Goal: Task Accomplishment & Management: Manage account settings

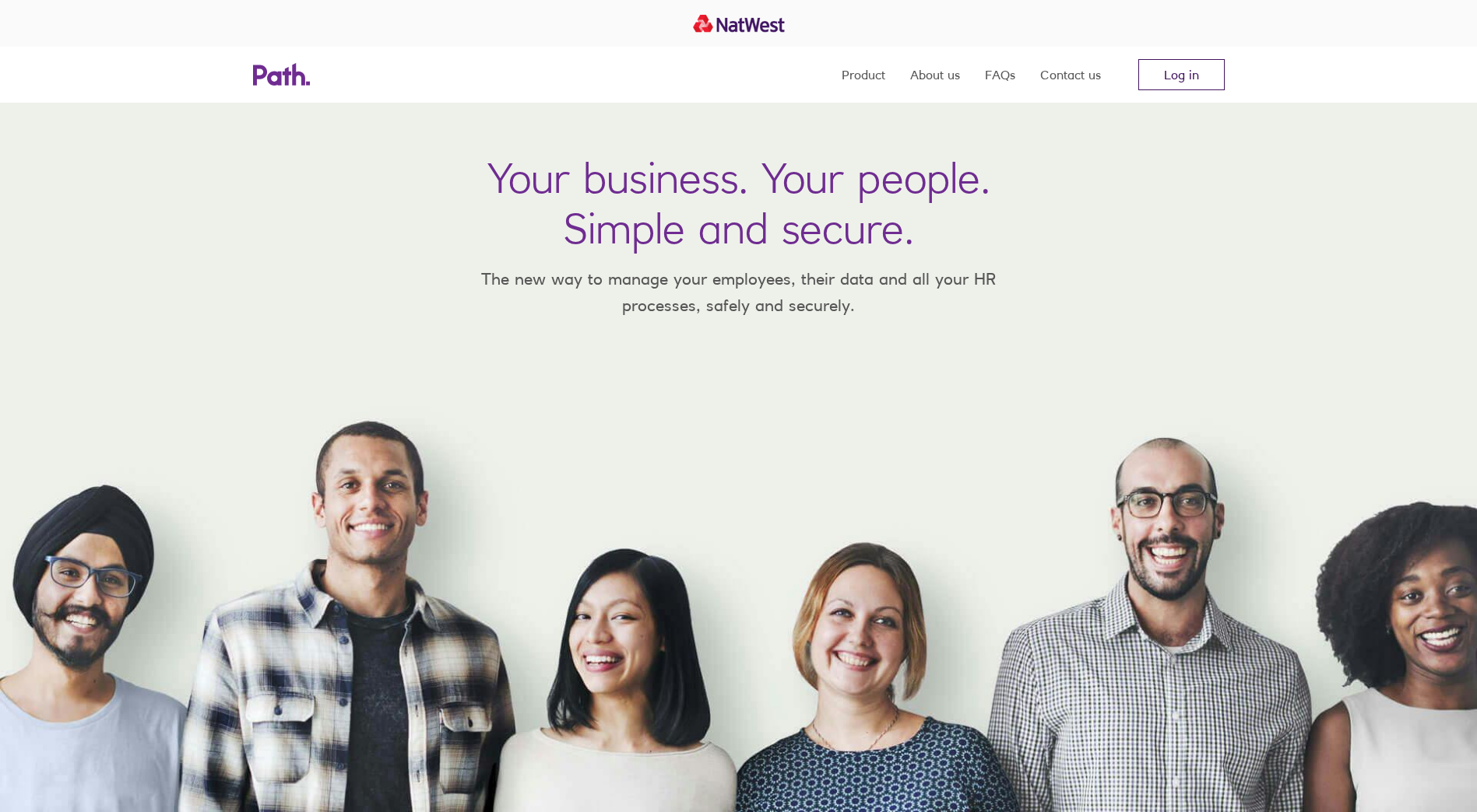
click at [1185, 78] on link "Log in" at bounding box center [1181, 74] width 86 height 31
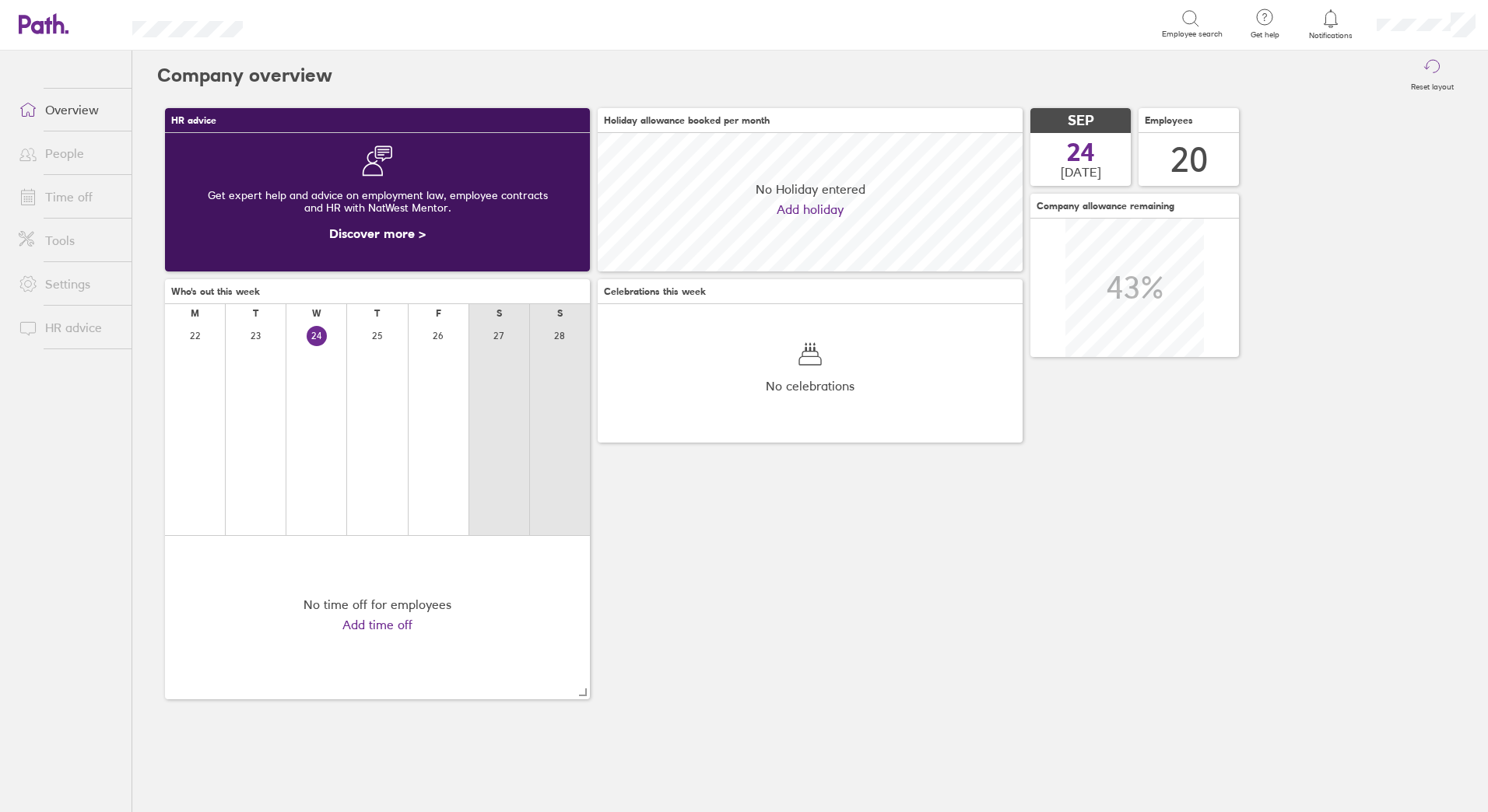
scroll to position [138, 425]
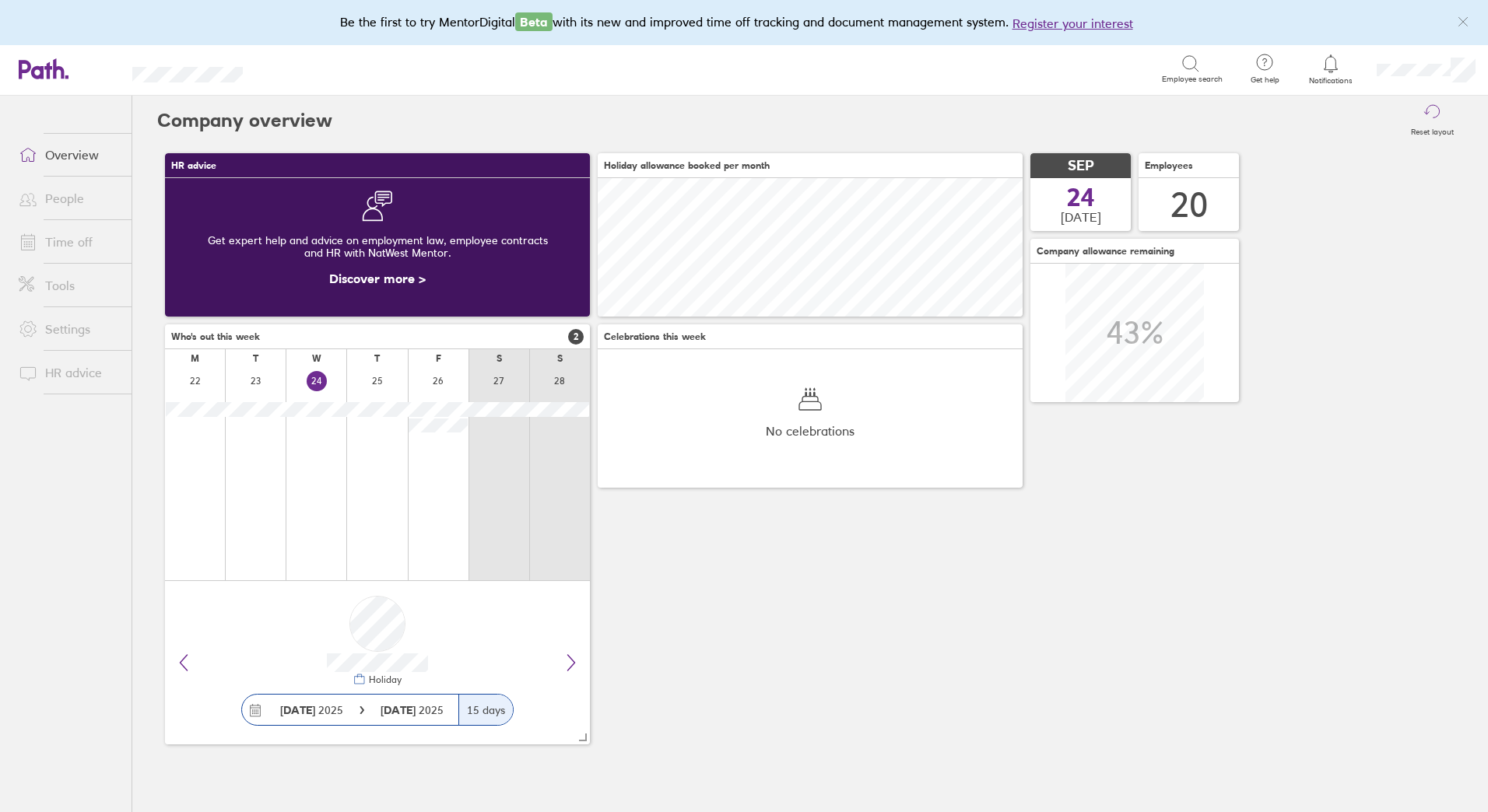
click at [65, 242] on link "Time off" at bounding box center [69, 241] width 125 height 31
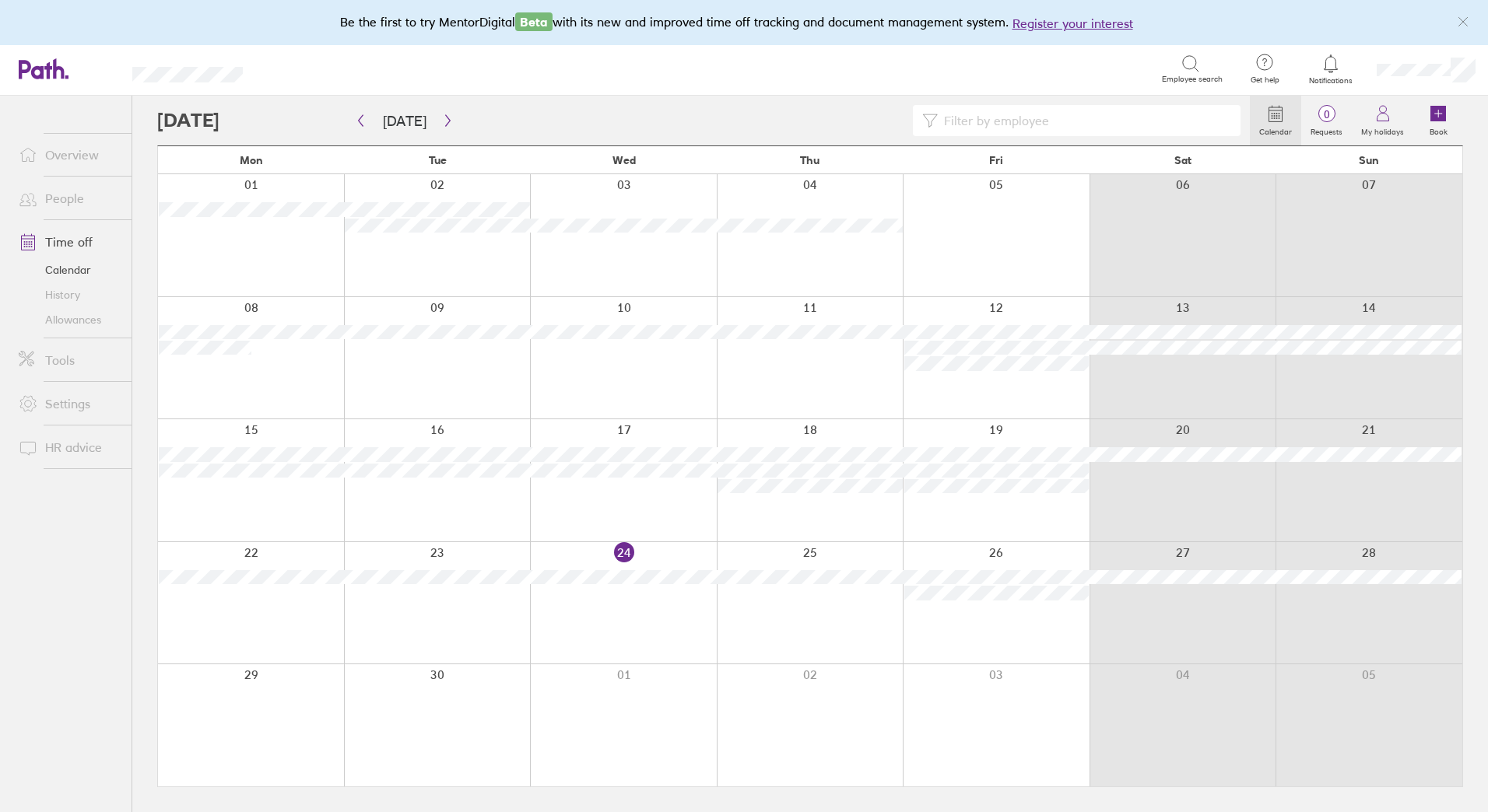
click at [58, 322] on link "Allowances" at bounding box center [69, 319] width 125 height 25
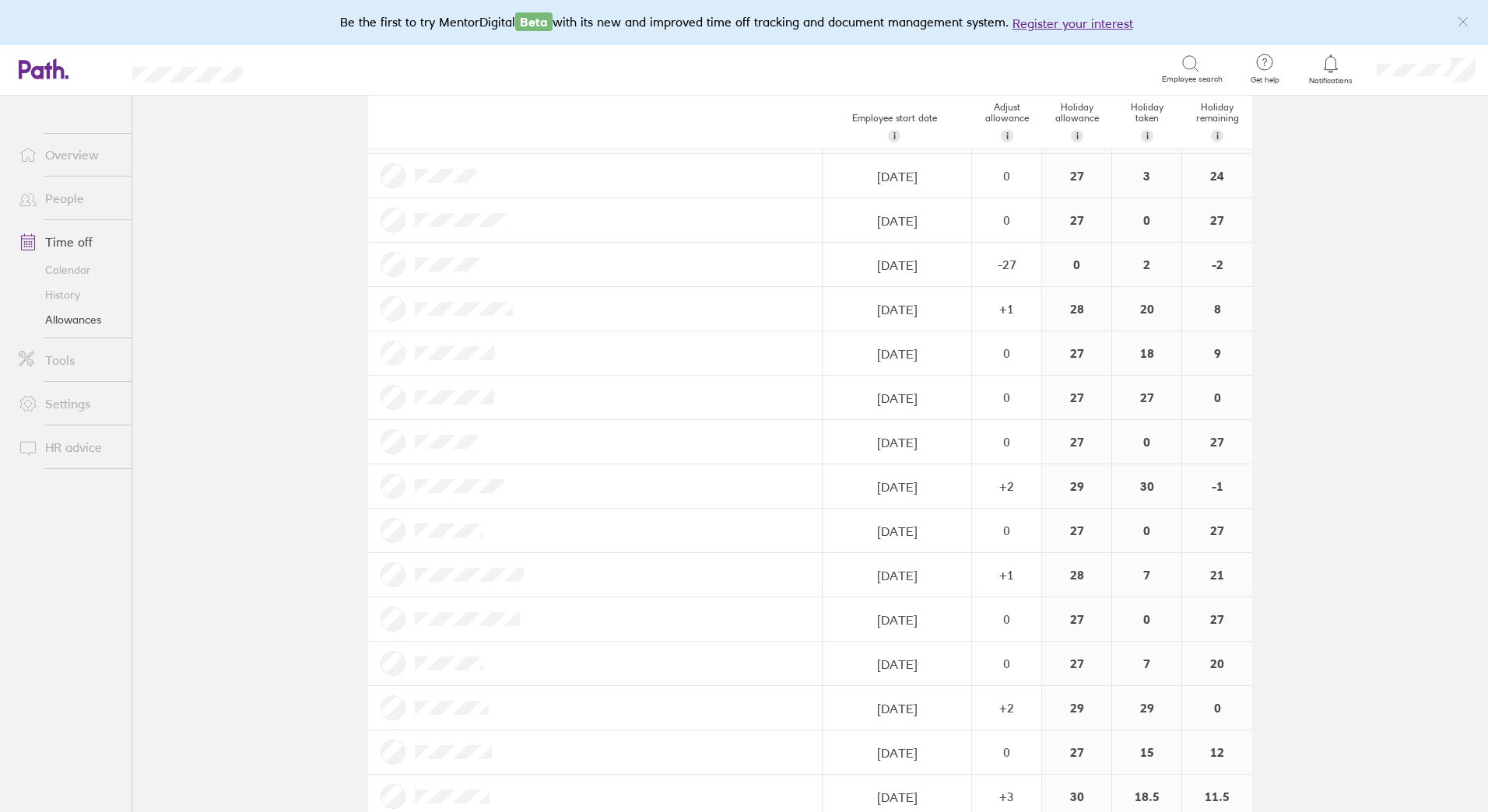
scroll to position [156, 0]
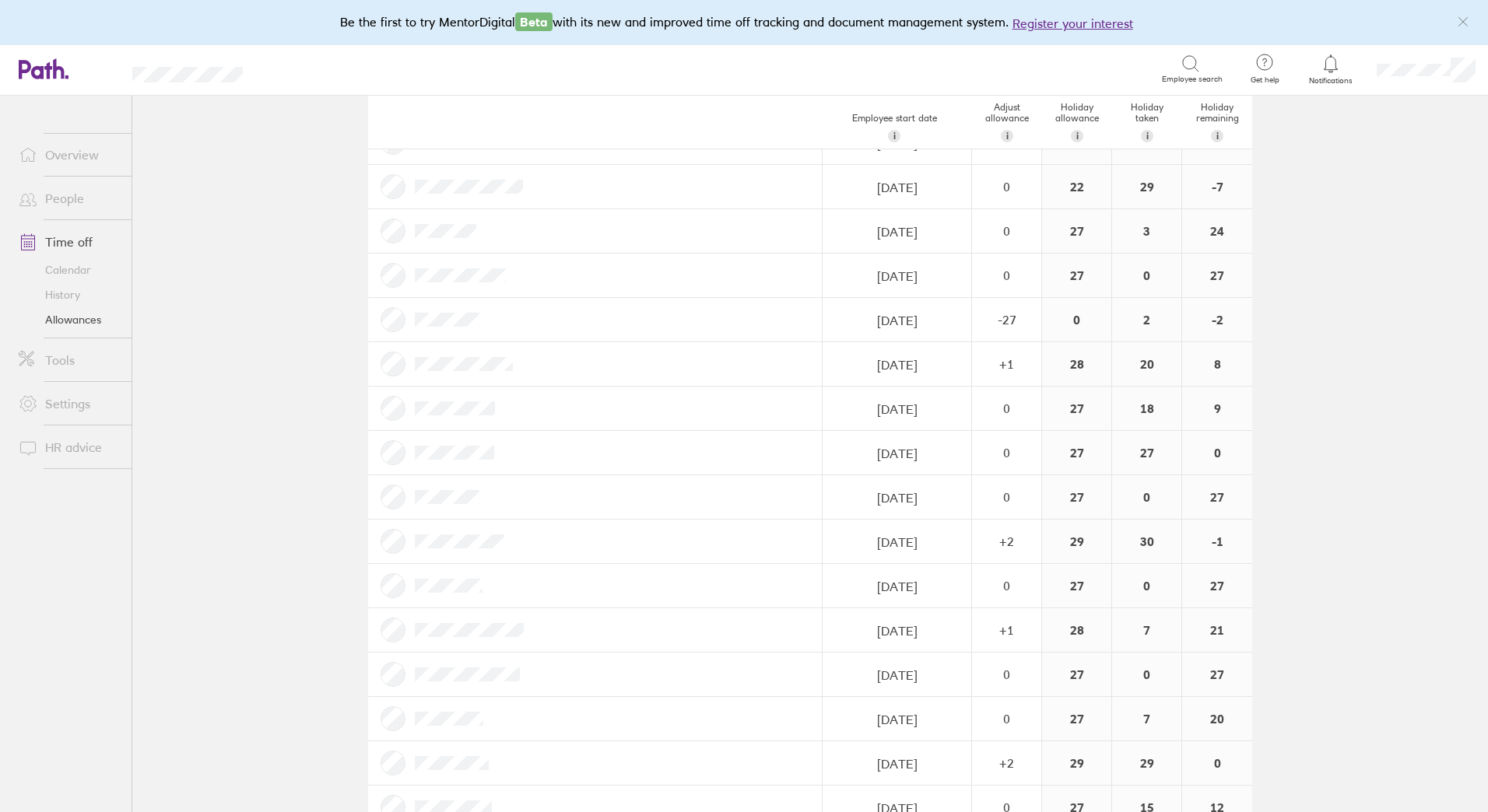
click at [66, 242] on link "Time off" at bounding box center [69, 241] width 125 height 31
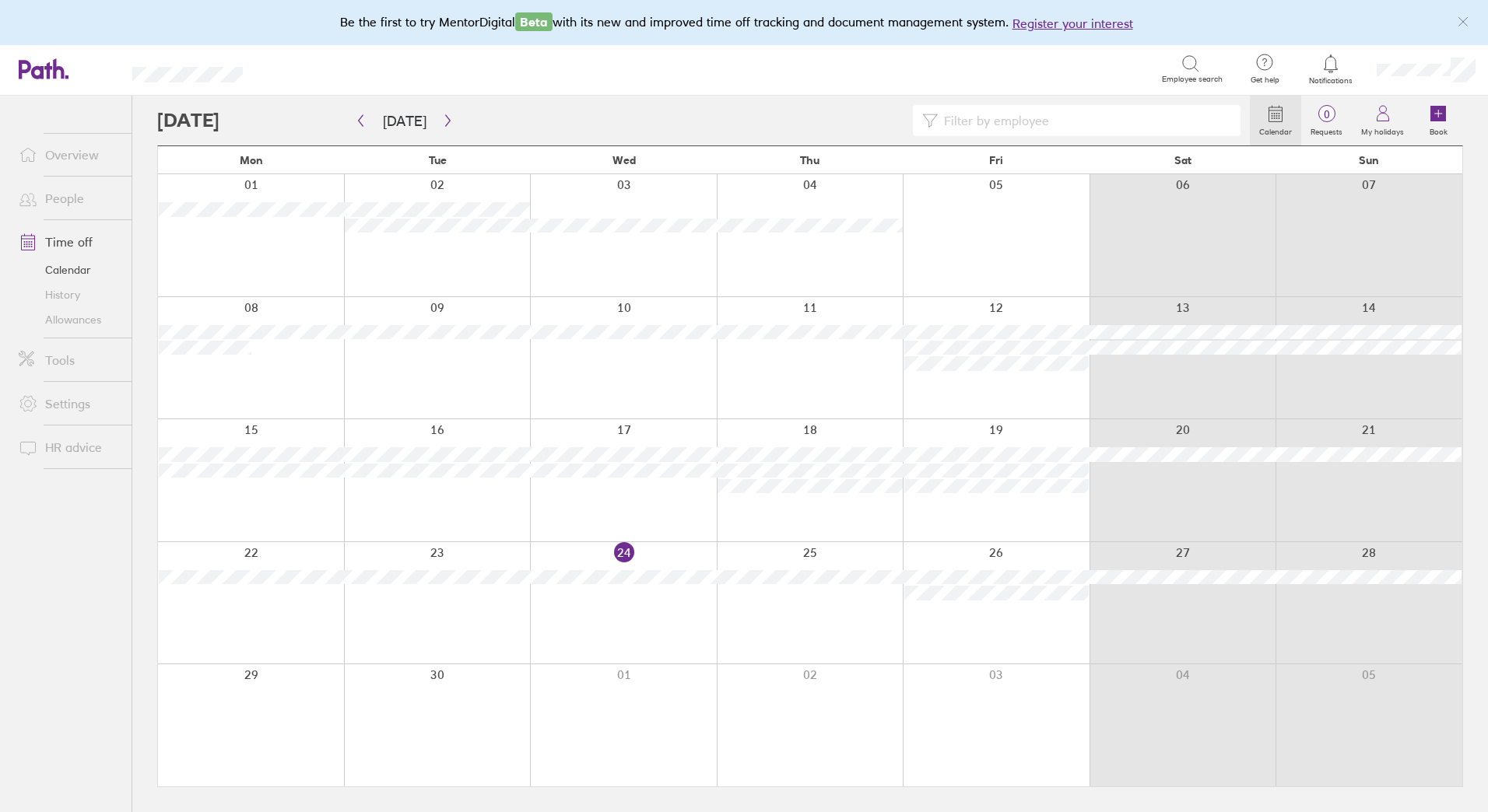
click at [564, 255] on div at bounding box center [623, 235] width 187 height 122
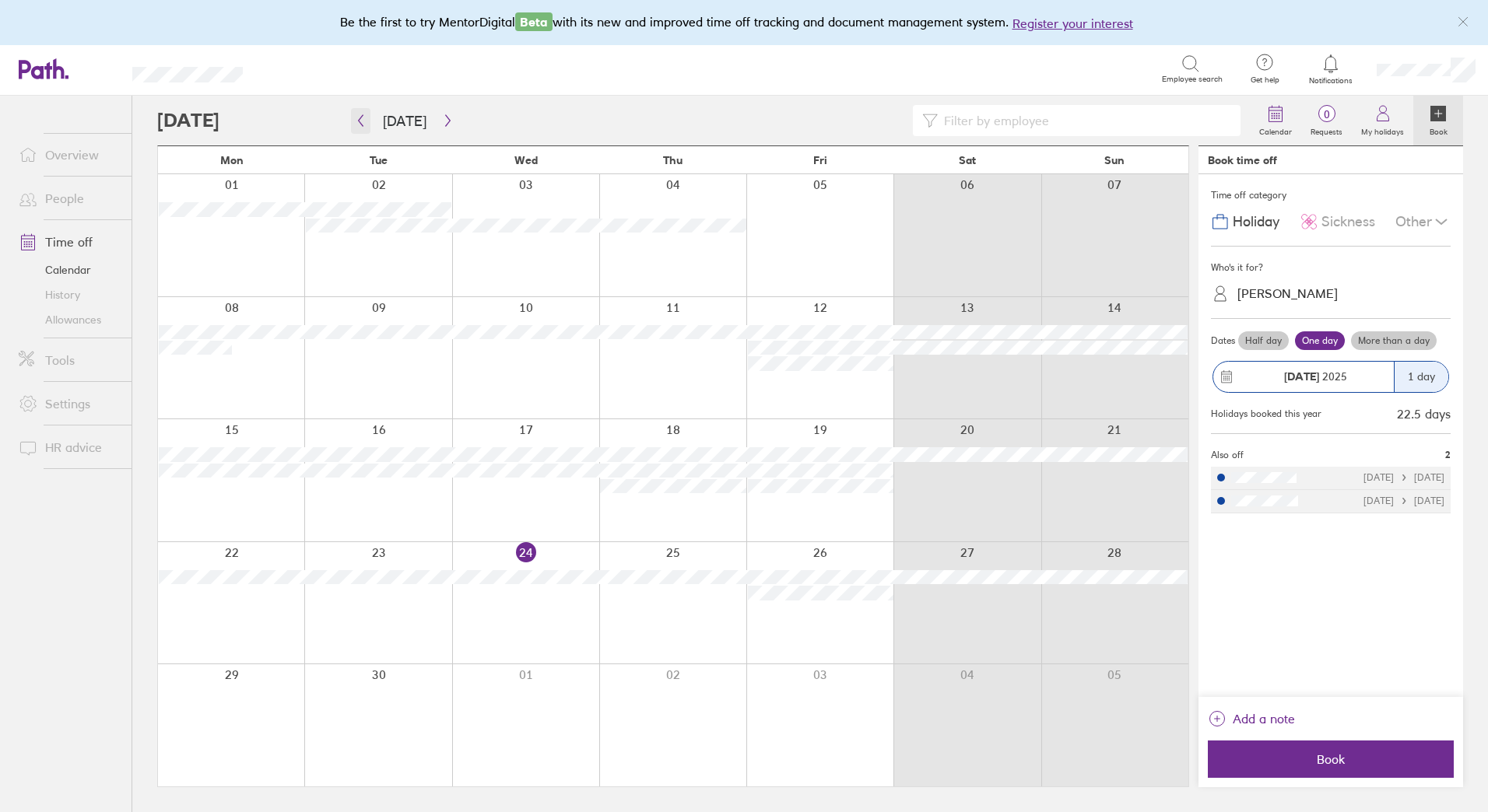
click at [358, 119] on icon "button" at bounding box center [361, 121] width 12 height 13
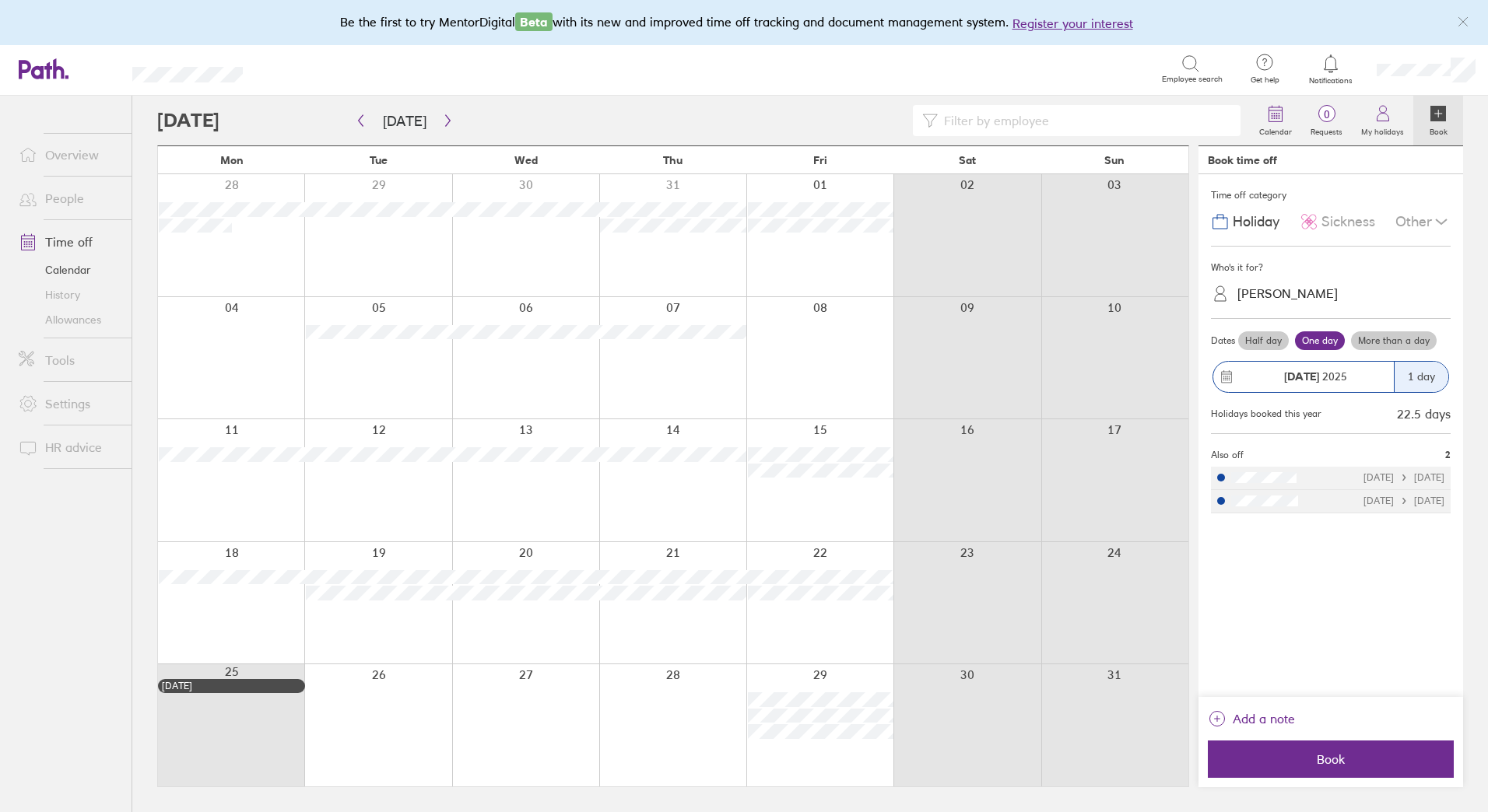
click at [81, 243] on link "Time off" at bounding box center [69, 241] width 125 height 31
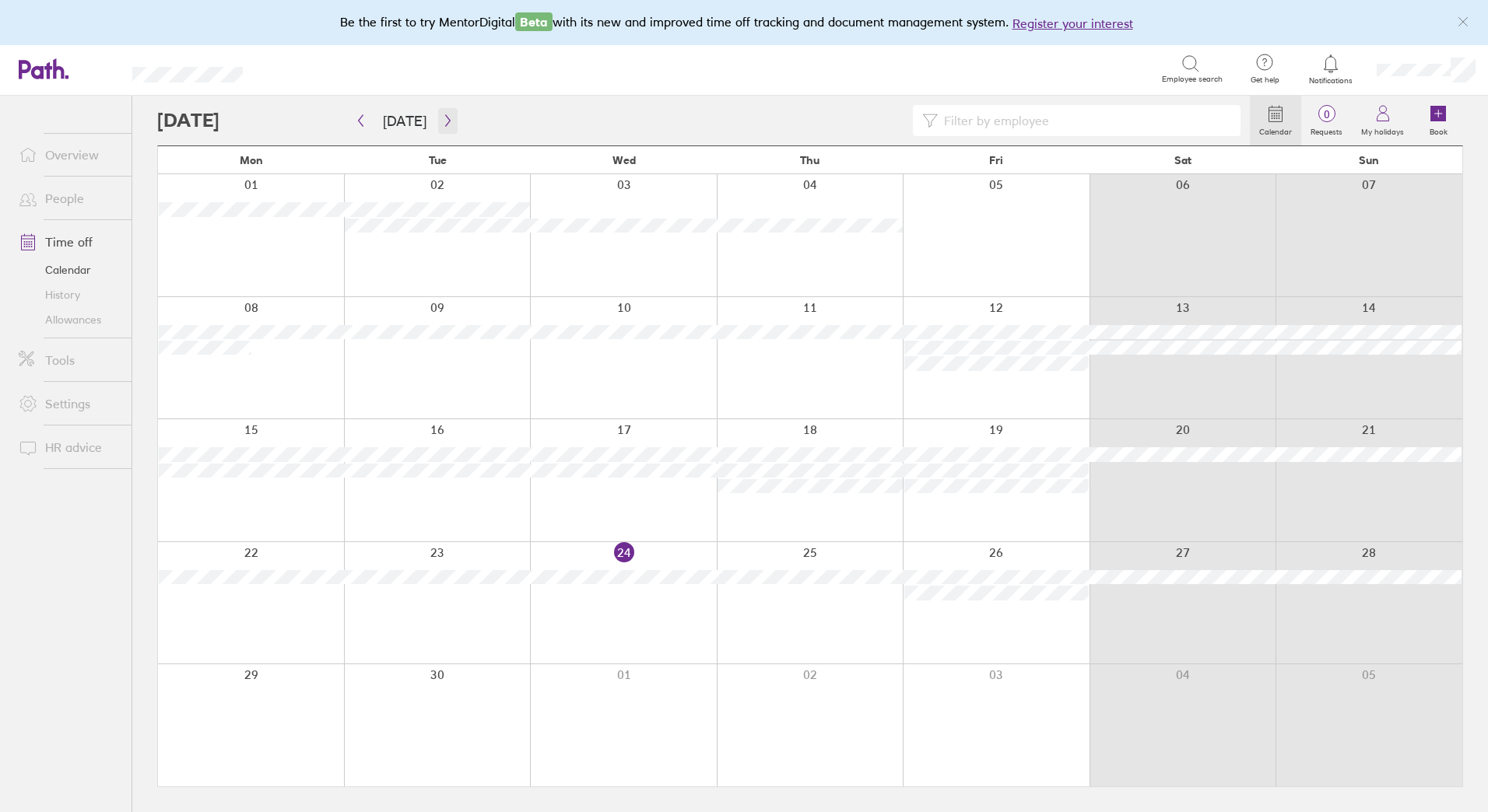
click at [442, 125] on icon "button" at bounding box center [448, 121] width 12 height 13
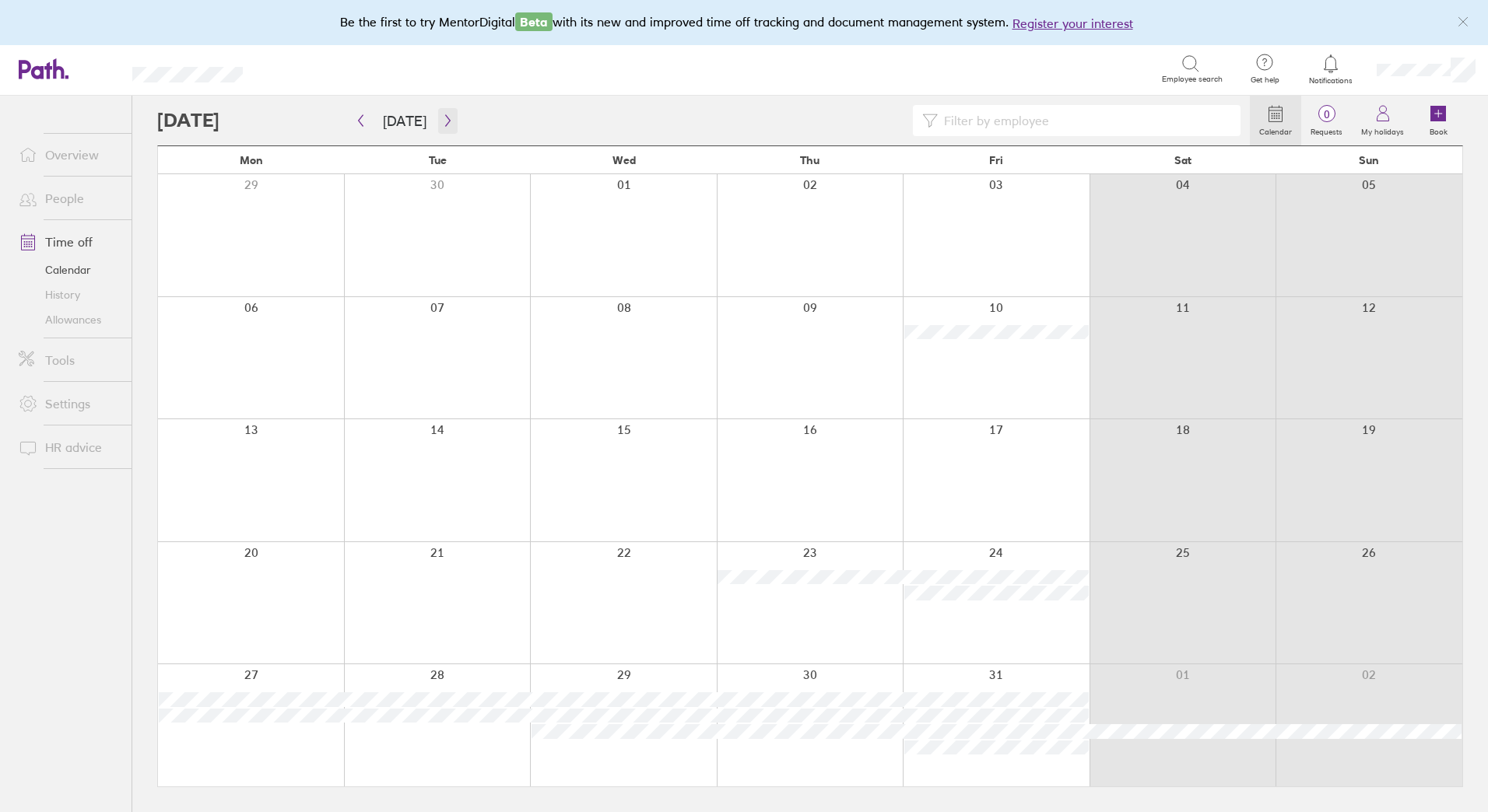
click at [448, 122] on icon "button" at bounding box center [448, 121] width 12 height 13
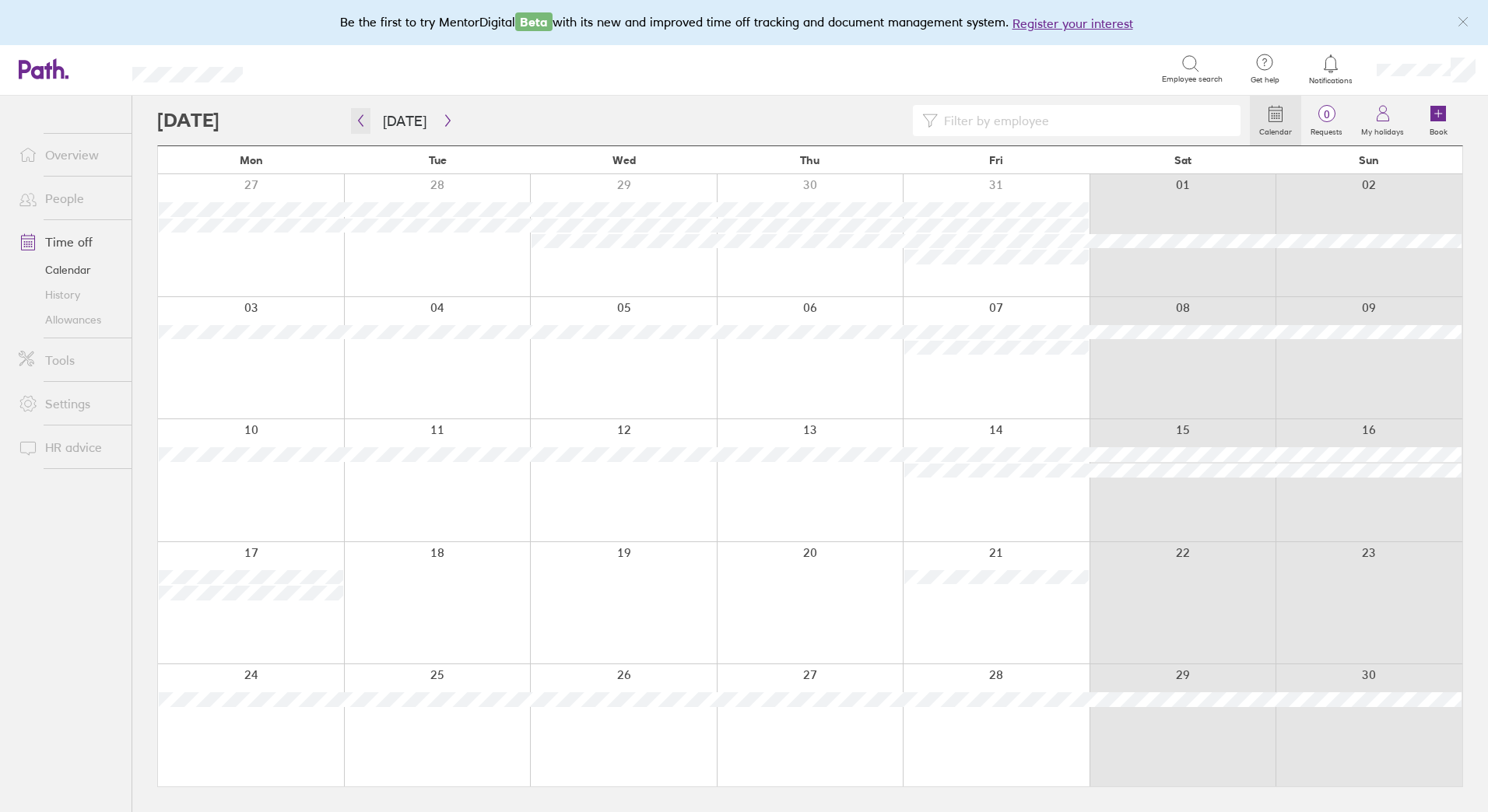
click at [362, 119] on icon "button" at bounding box center [361, 121] width 12 height 13
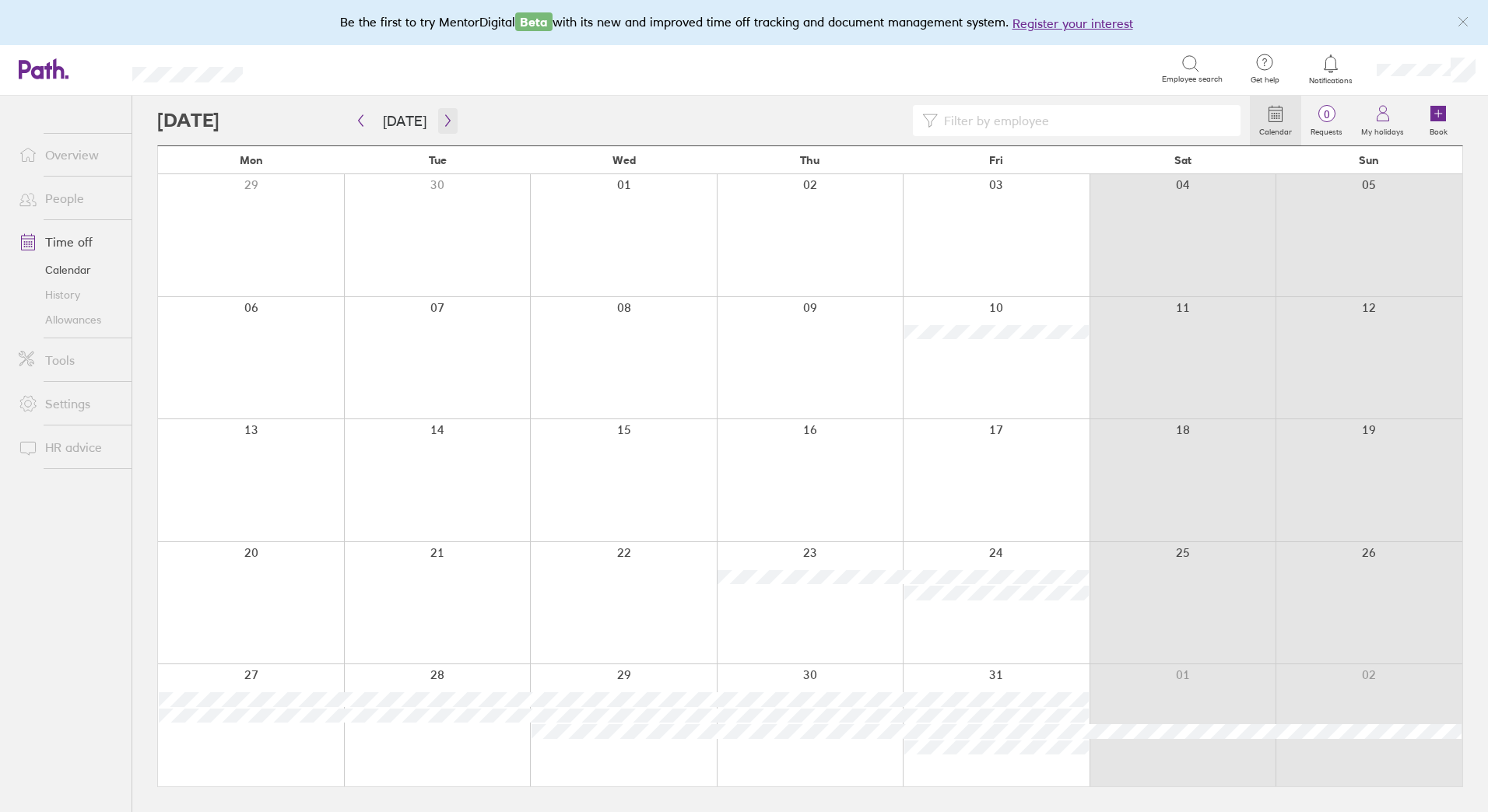
click at [448, 123] on icon "button" at bounding box center [448, 121] width 12 height 13
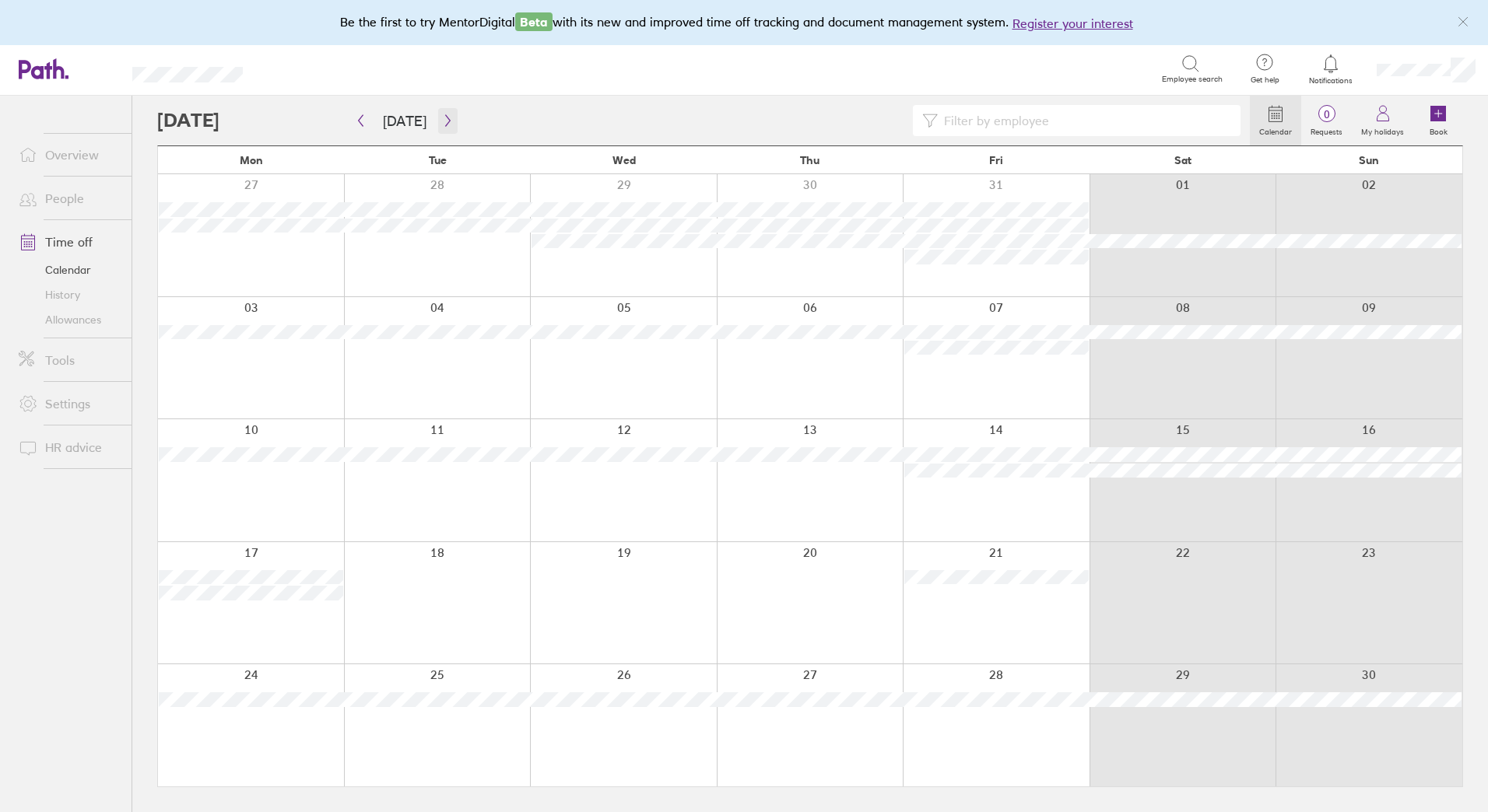
click at [442, 124] on icon "button" at bounding box center [448, 121] width 12 height 13
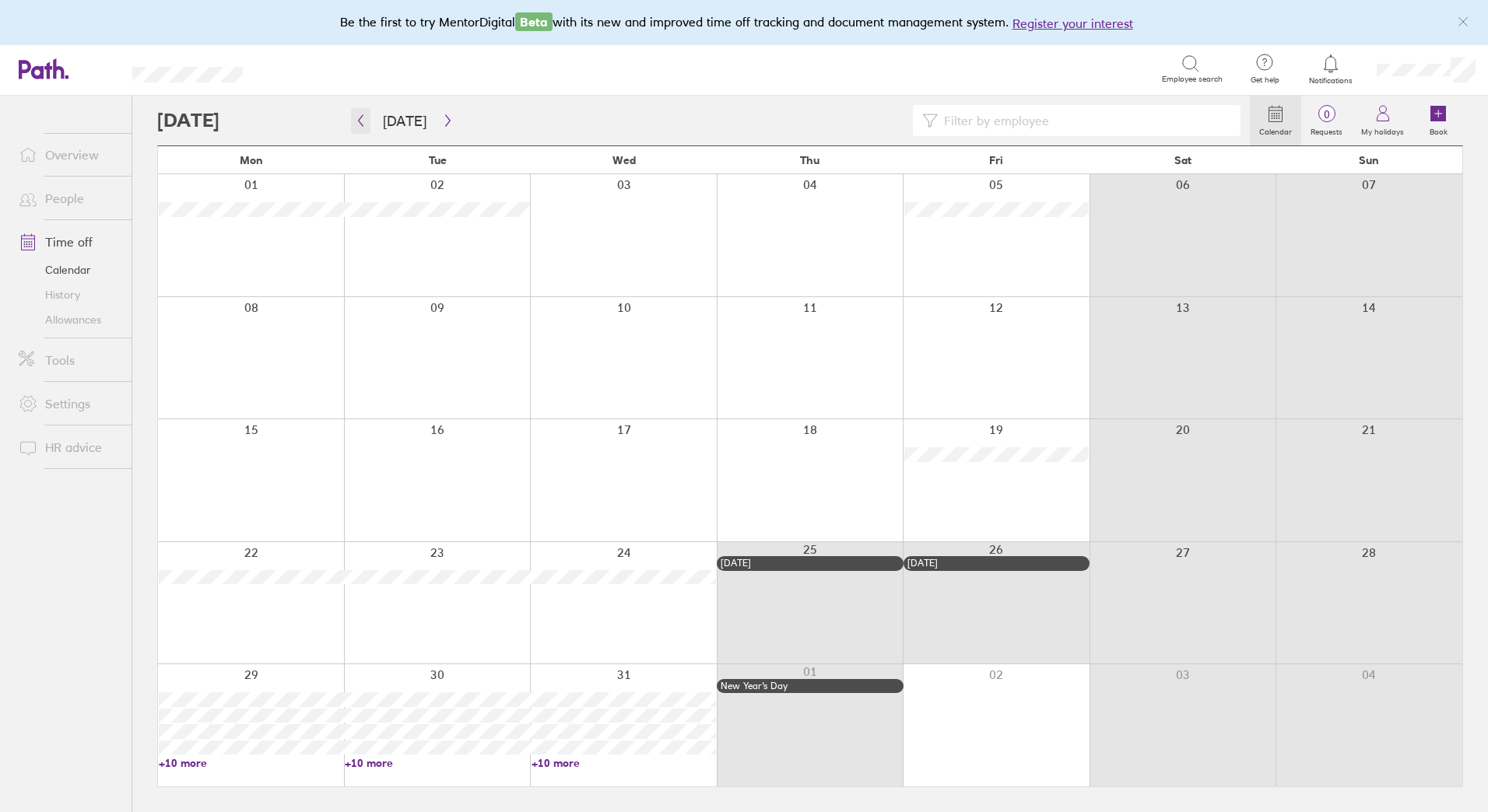
click at [362, 119] on icon "button" at bounding box center [361, 121] width 12 height 13
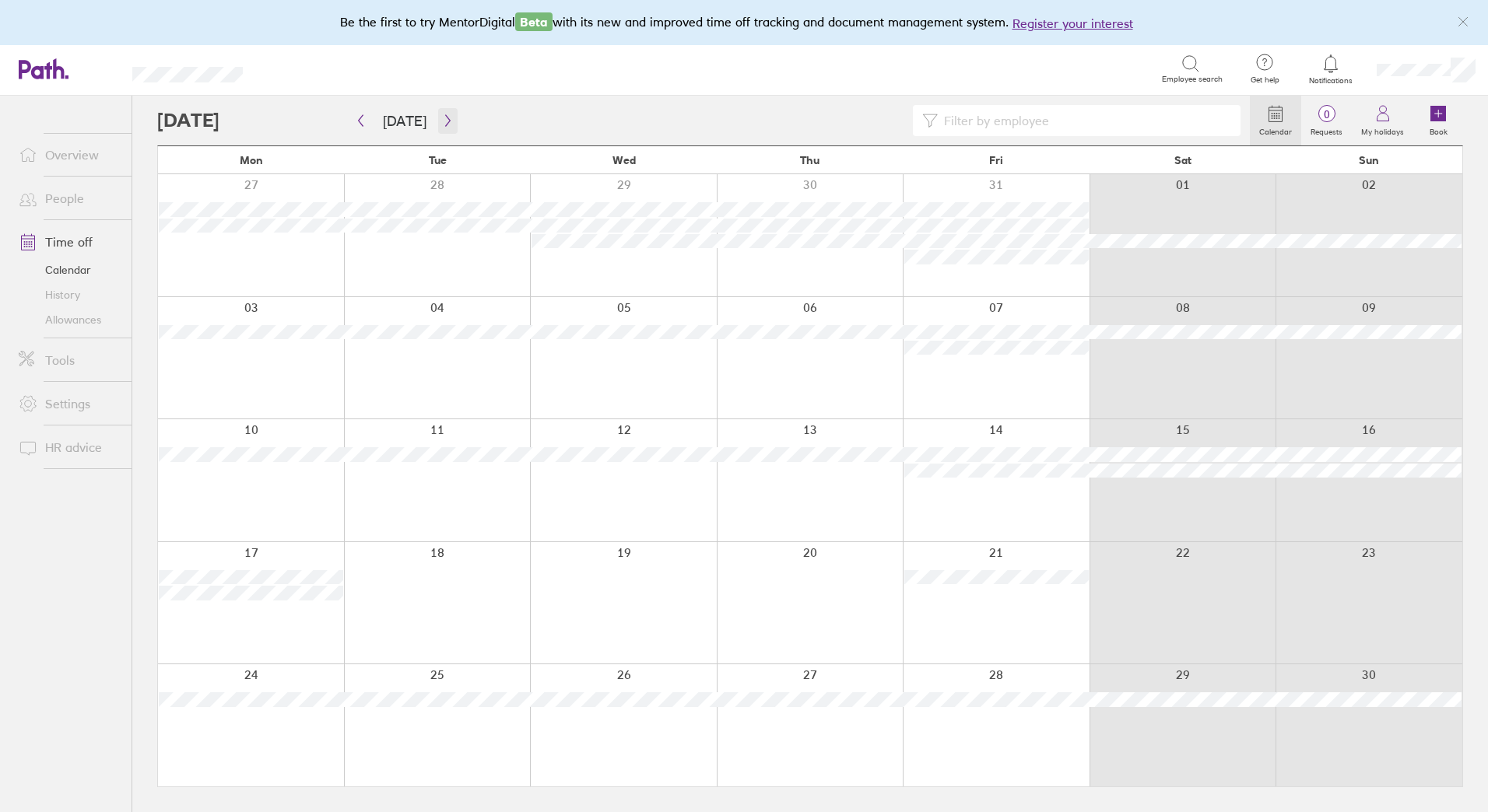
click at [442, 122] on icon "button" at bounding box center [448, 121] width 12 height 13
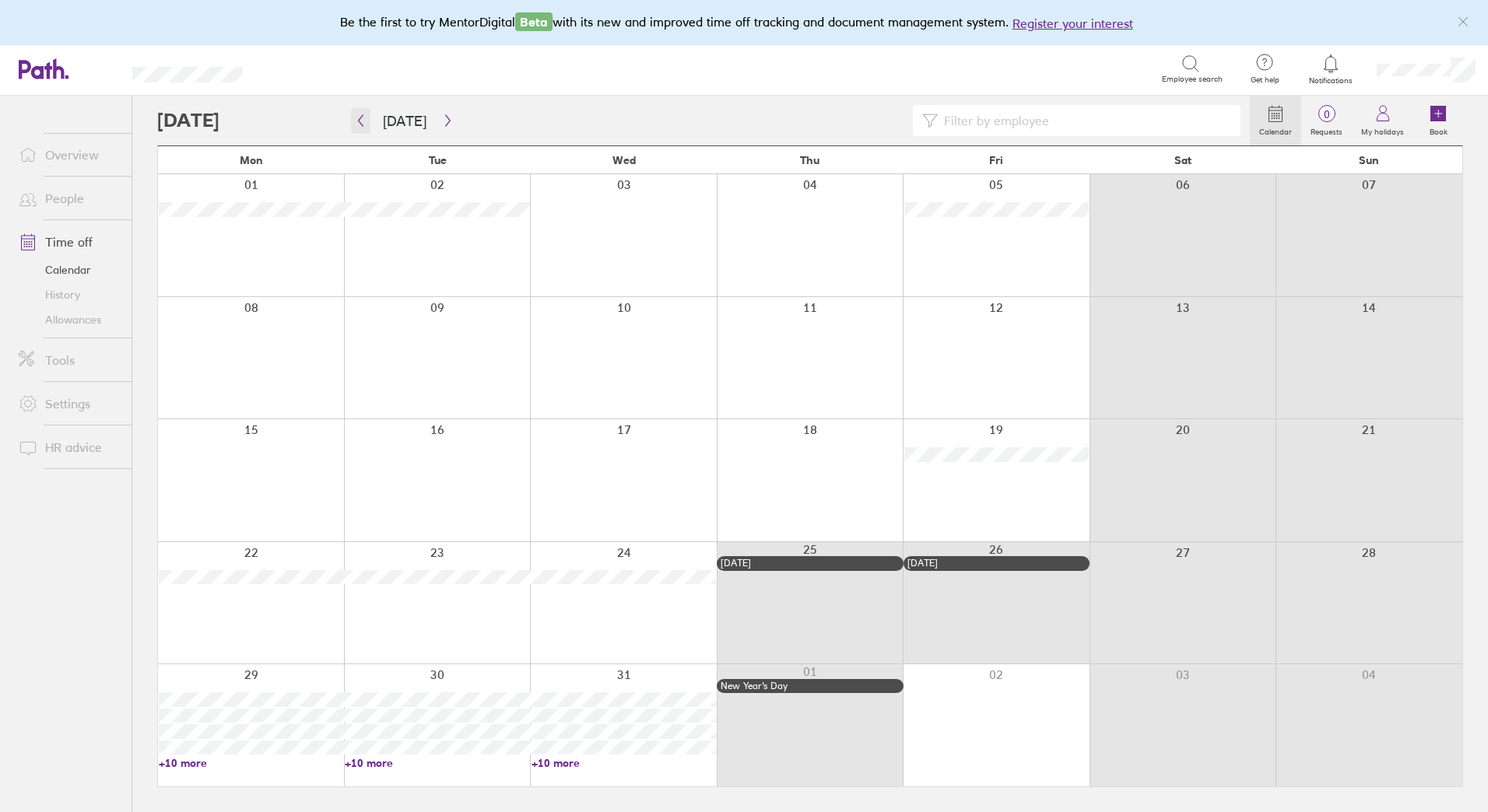
click at [356, 123] on icon "button" at bounding box center [361, 121] width 12 height 13
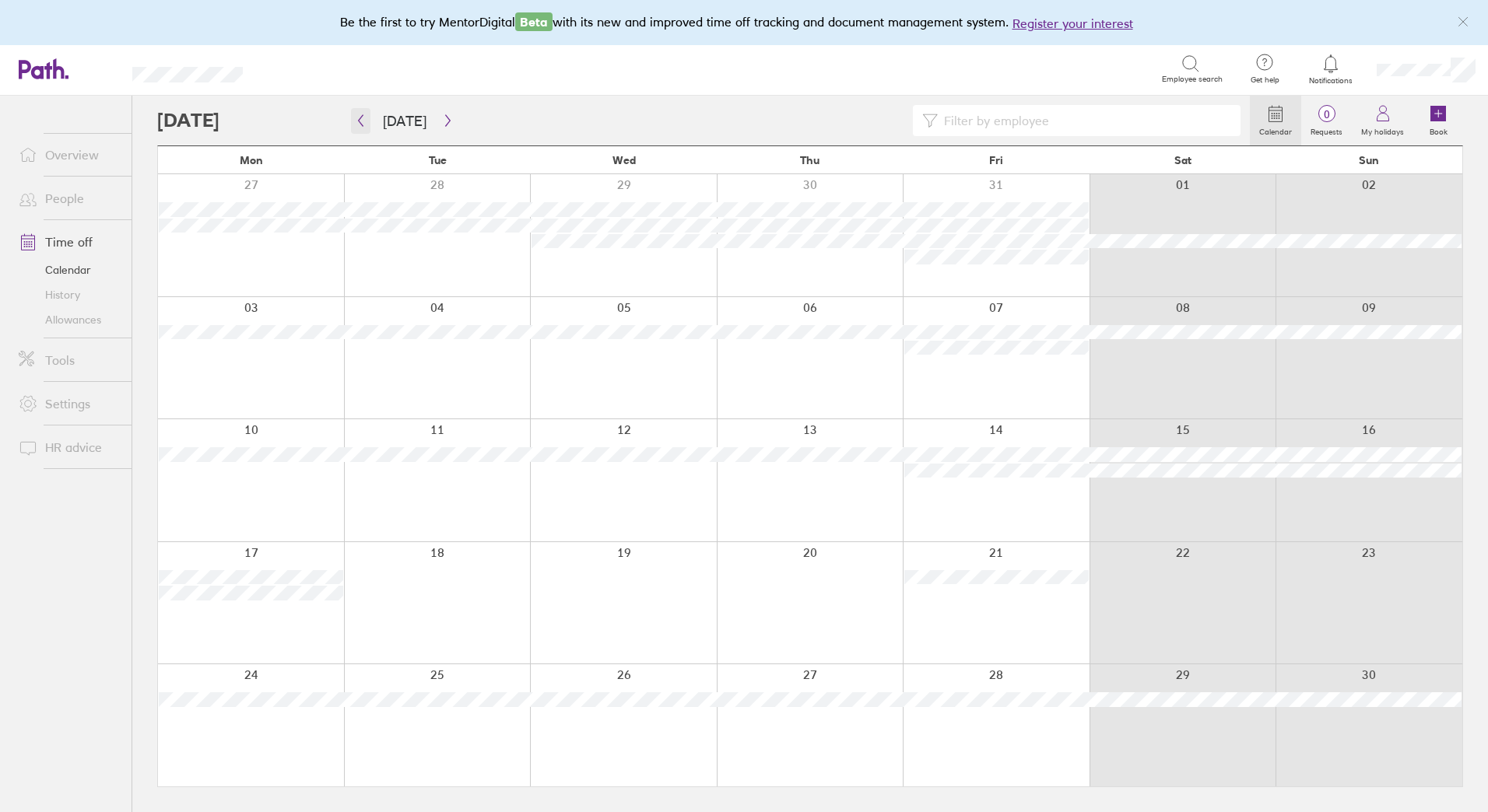
click at [366, 119] on button "button" at bounding box center [361, 121] width 20 height 25
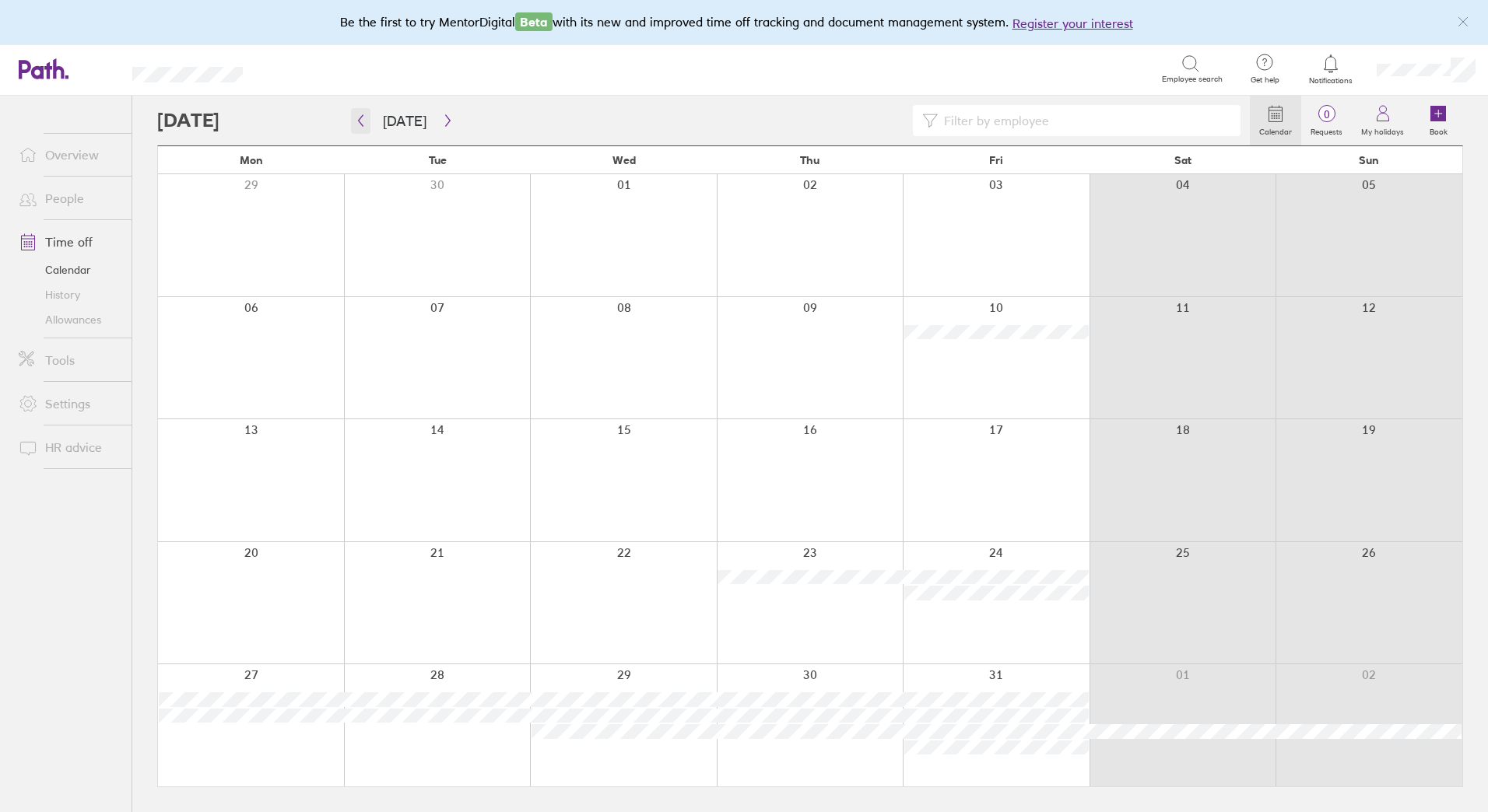
click at [362, 121] on icon "button" at bounding box center [361, 121] width 12 height 13
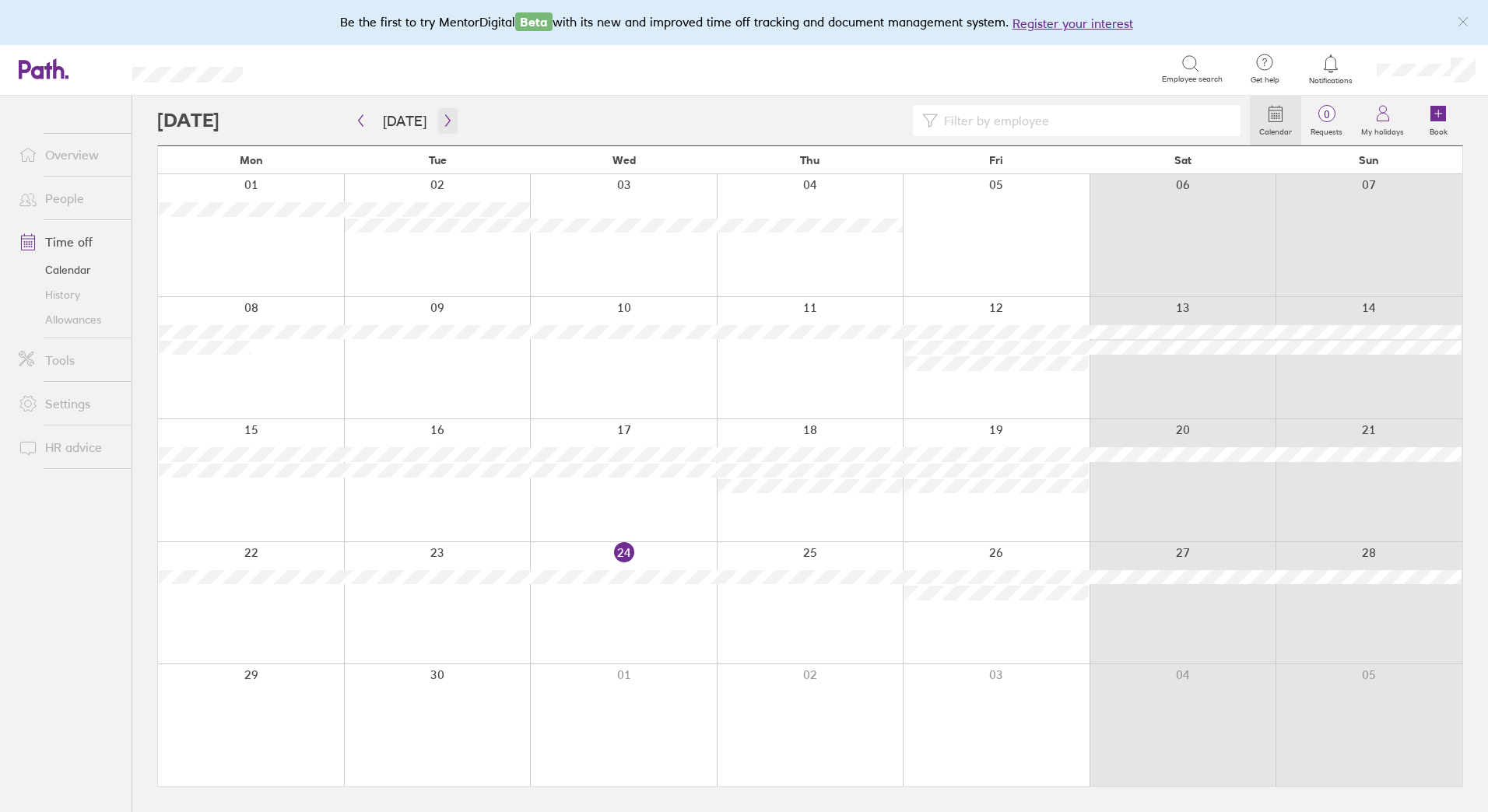
click at [445, 123] on icon "button" at bounding box center [448, 121] width 12 height 13
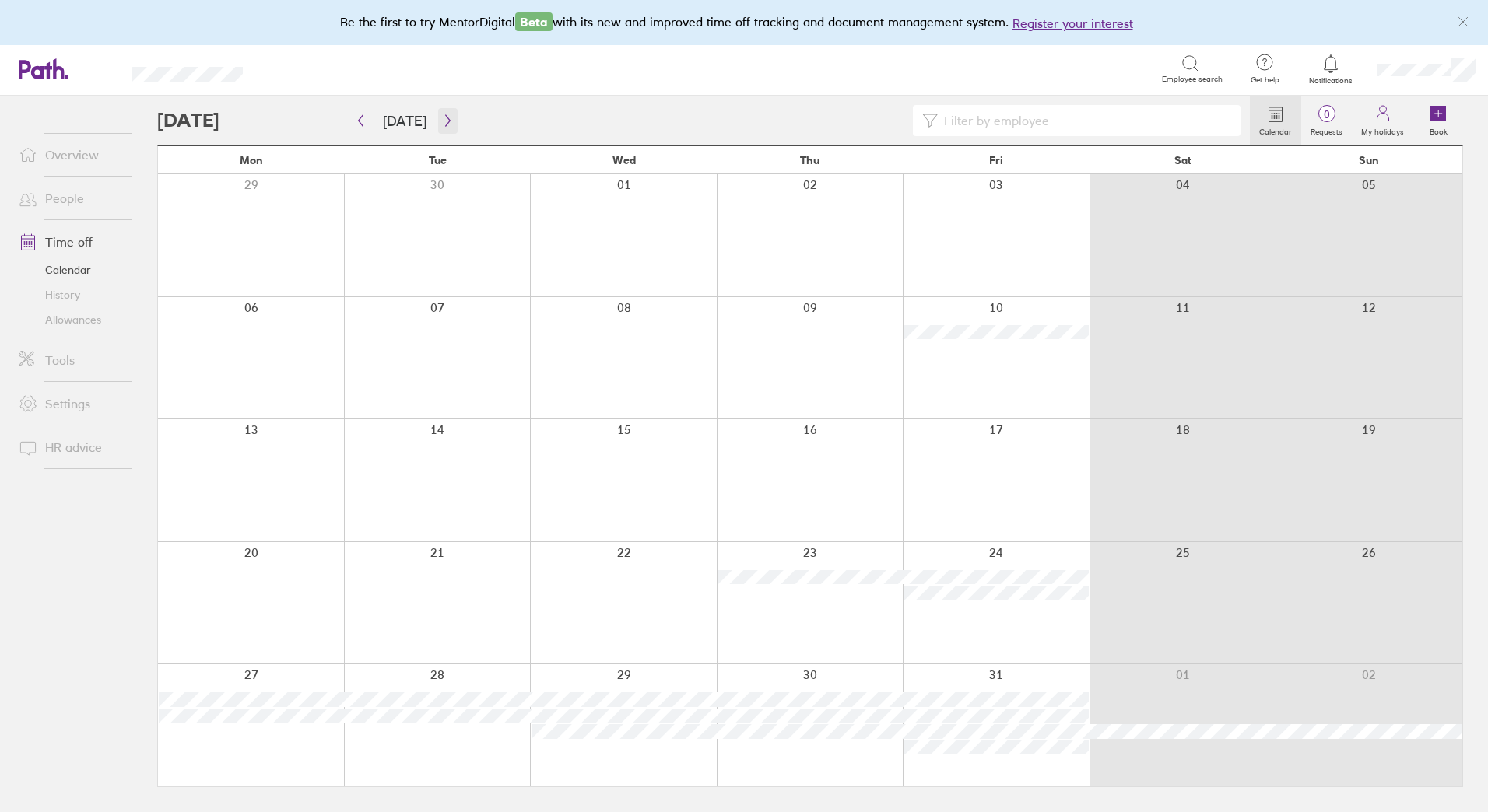
click at [443, 120] on icon "button" at bounding box center [448, 121] width 12 height 13
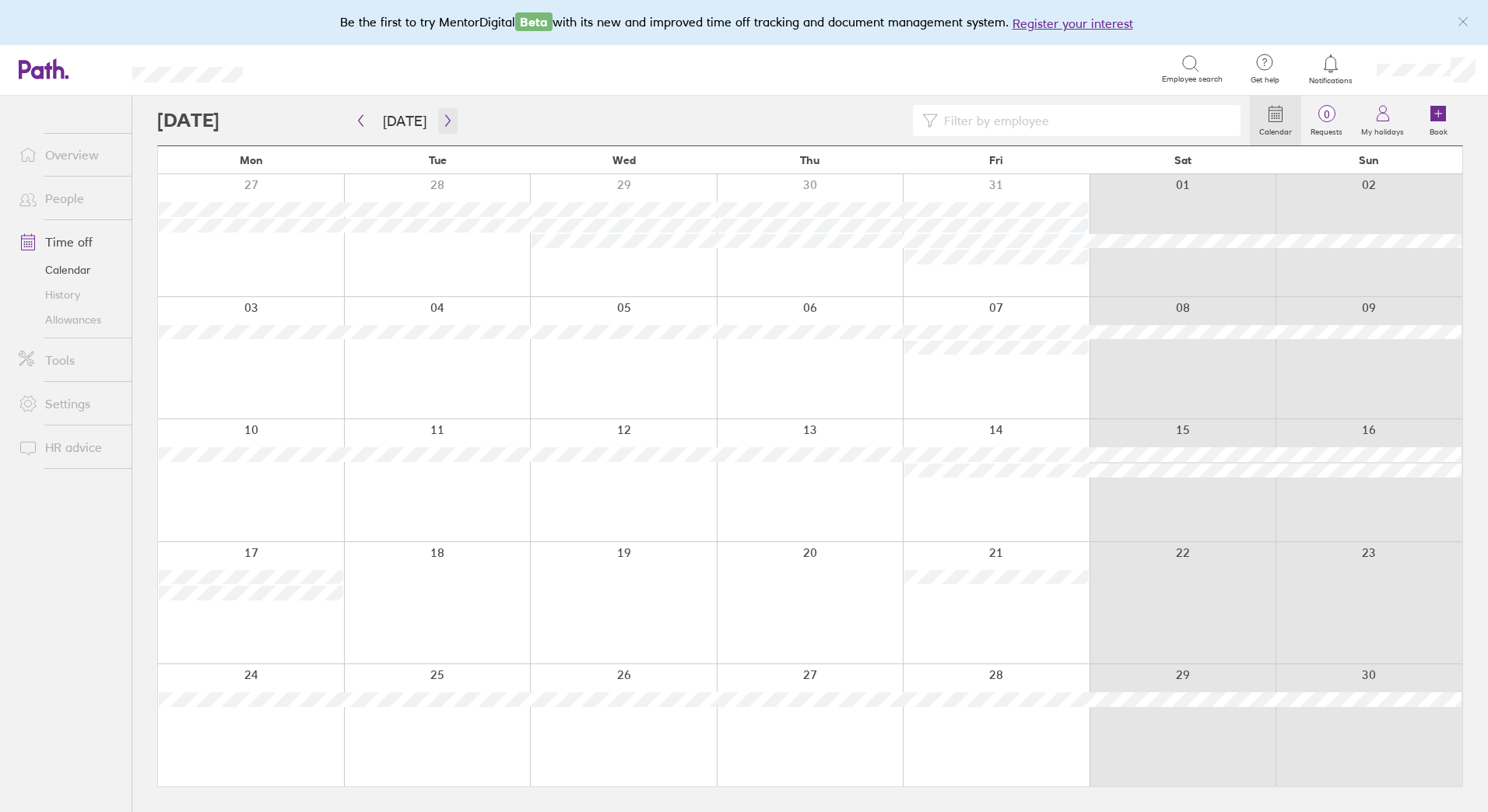
click at [442, 120] on icon "button" at bounding box center [448, 121] width 12 height 13
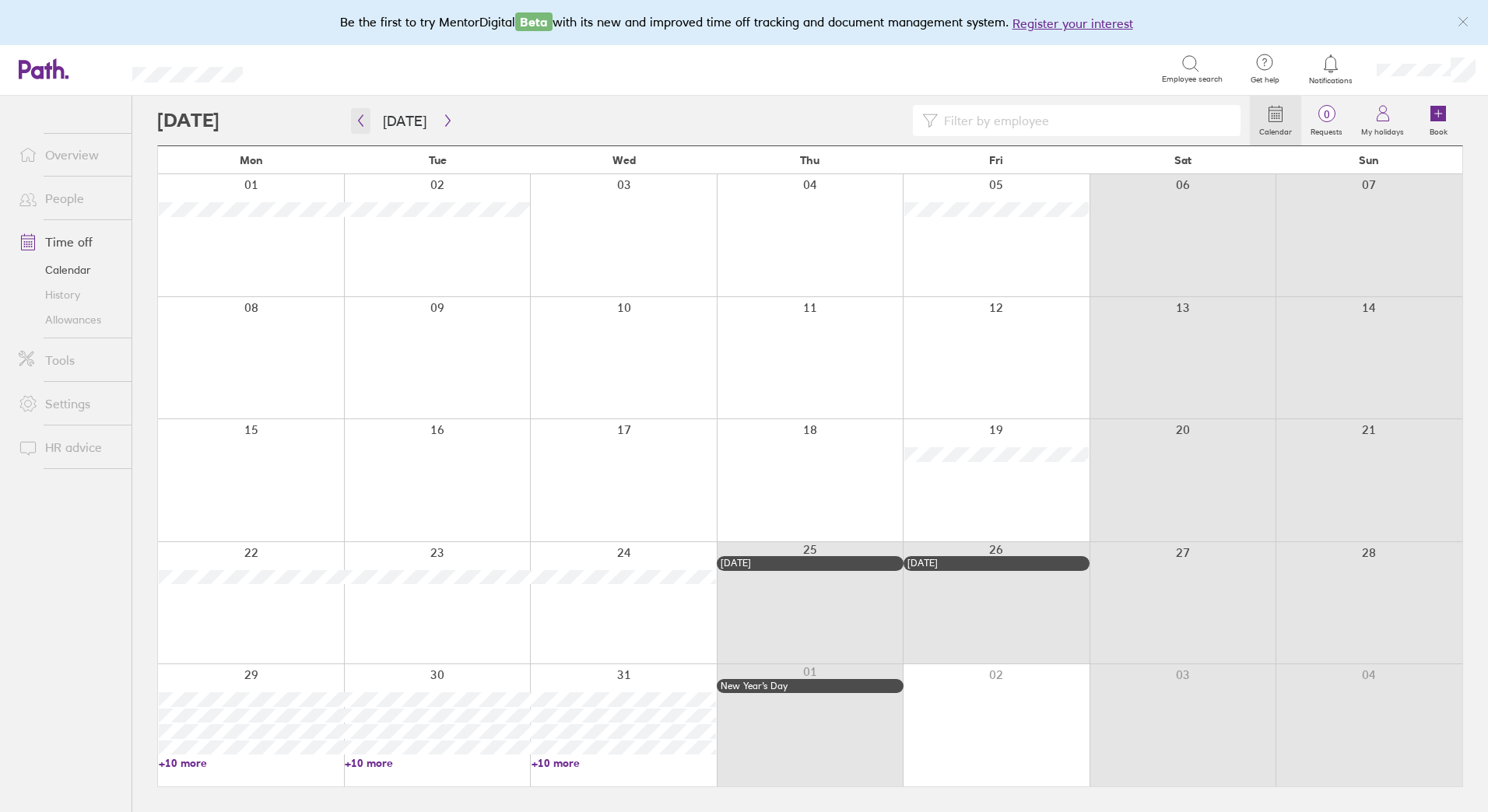
click at [364, 125] on icon "button" at bounding box center [361, 121] width 12 height 13
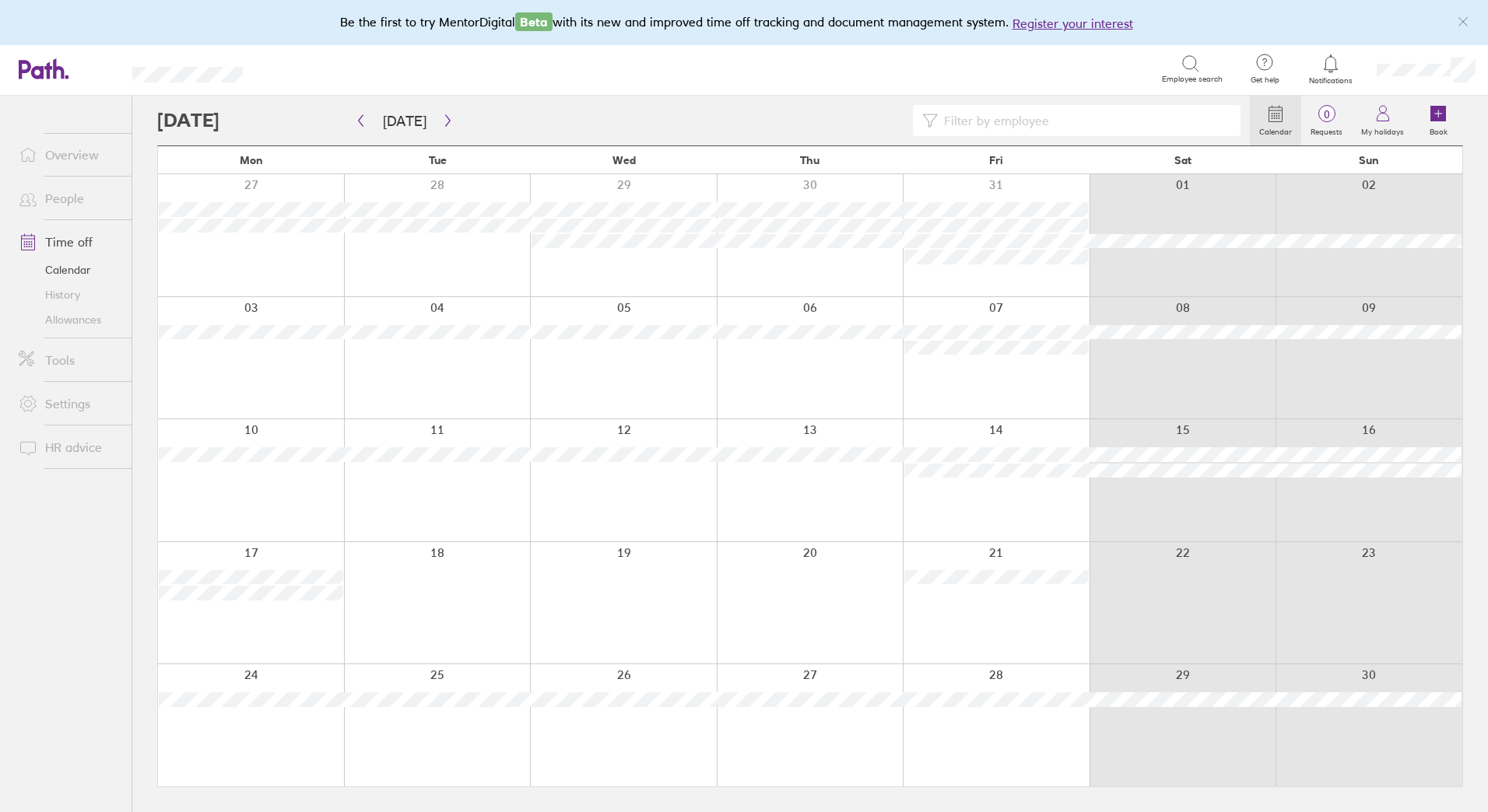
click at [87, 323] on link "Allowances" at bounding box center [69, 319] width 125 height 25
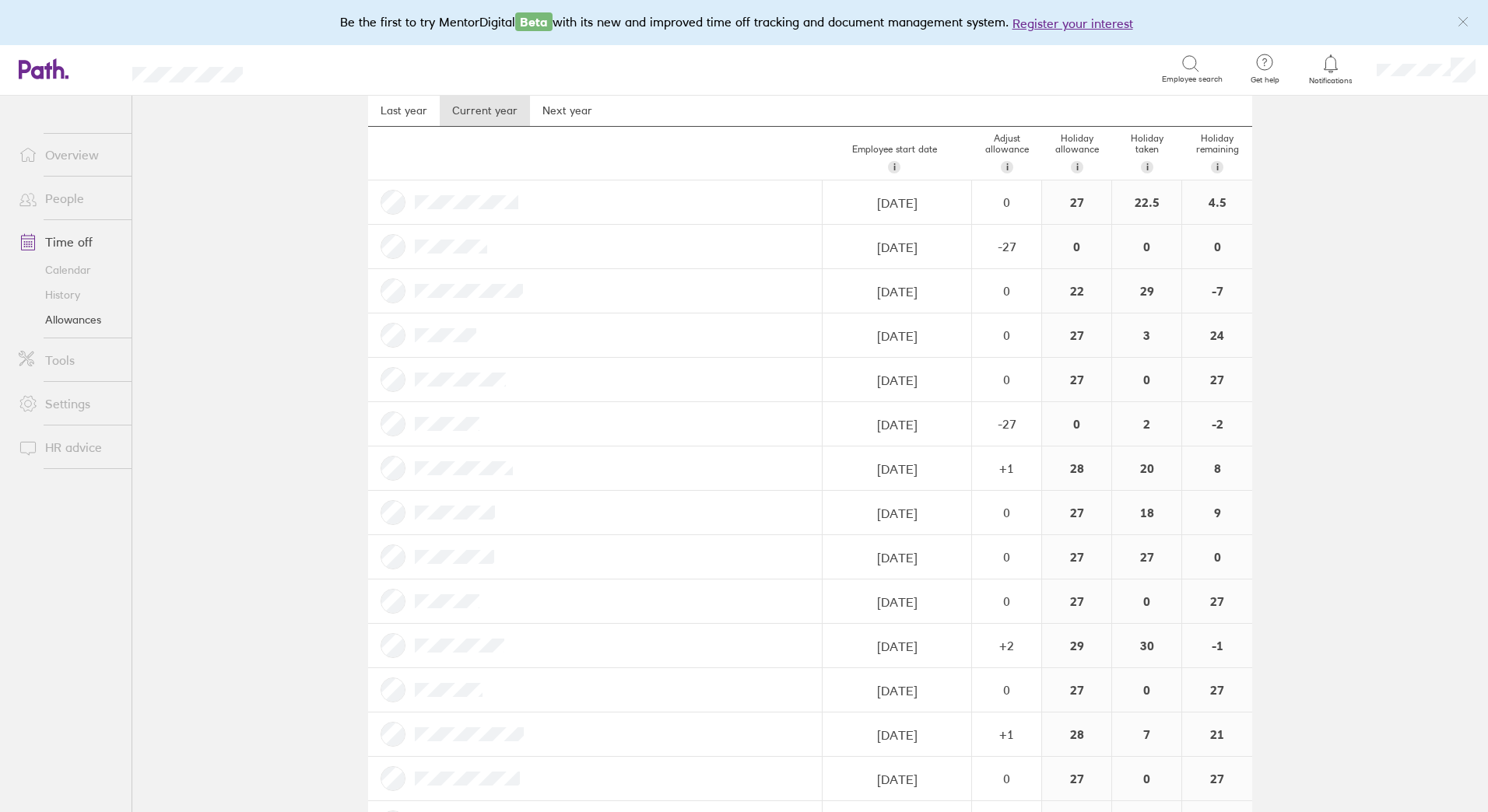
scroll to position [52, 0]
click at [86, 247] on link "Time off" at bounding box center [69, 241] width 125 height 31
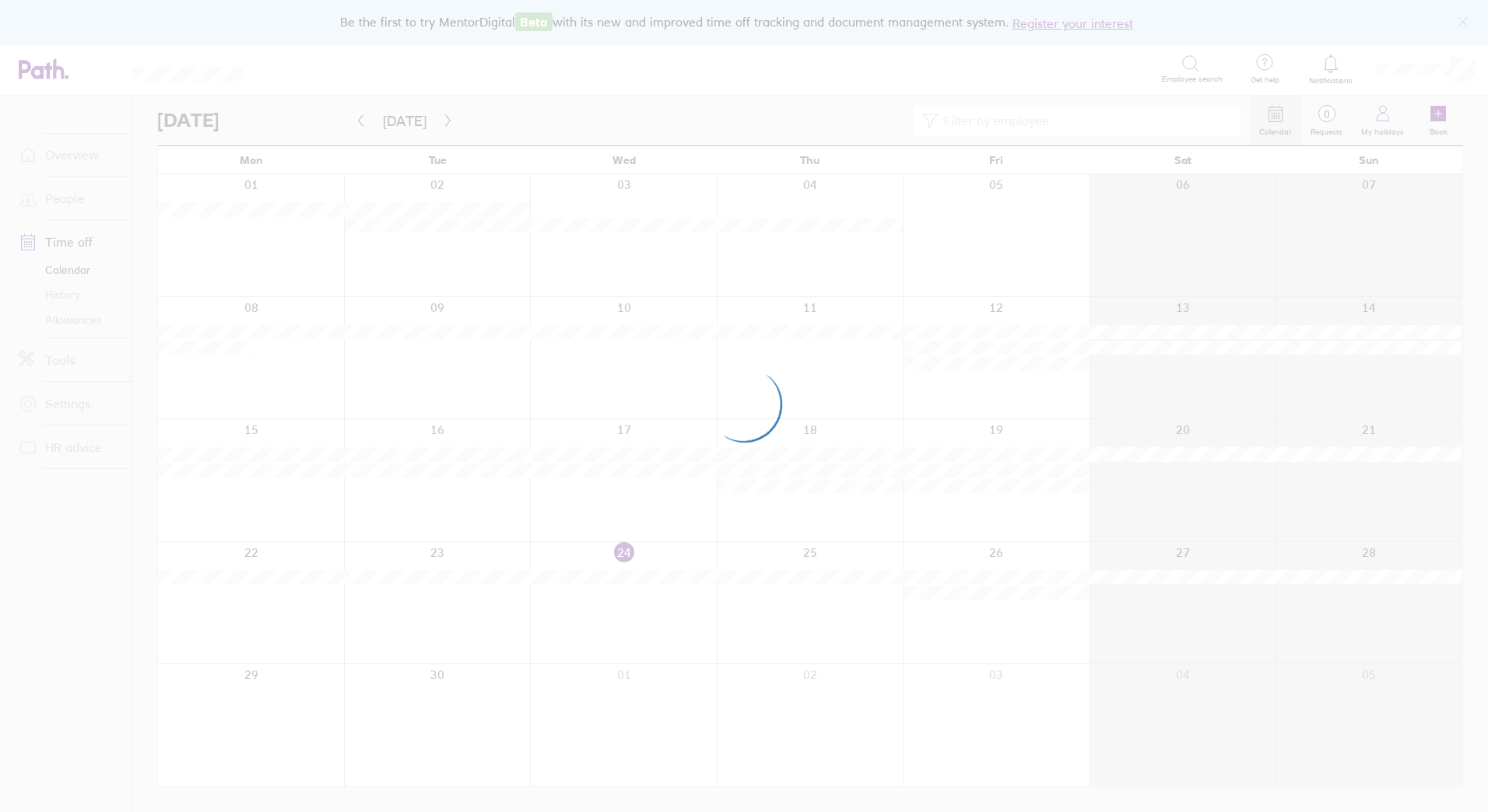
click at [362, 122] on div at bounding box center [744, 406] width 1488 height 812
click at [362, 122] on icon "button" at bounding box center [361, 121] width 12 height 13
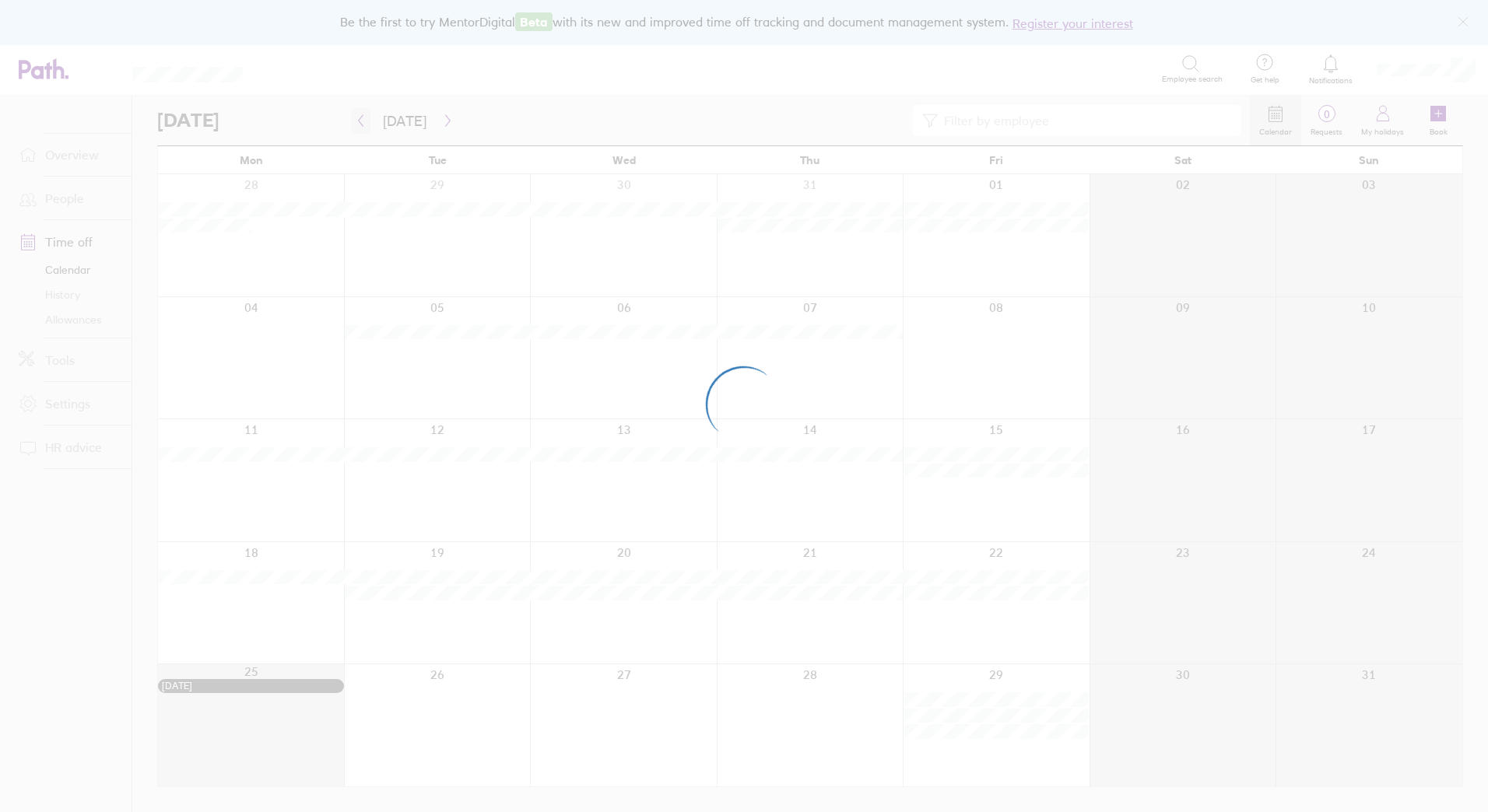
click at [362, 122] on div at bounding box center [744, 406] width 1488 height 812
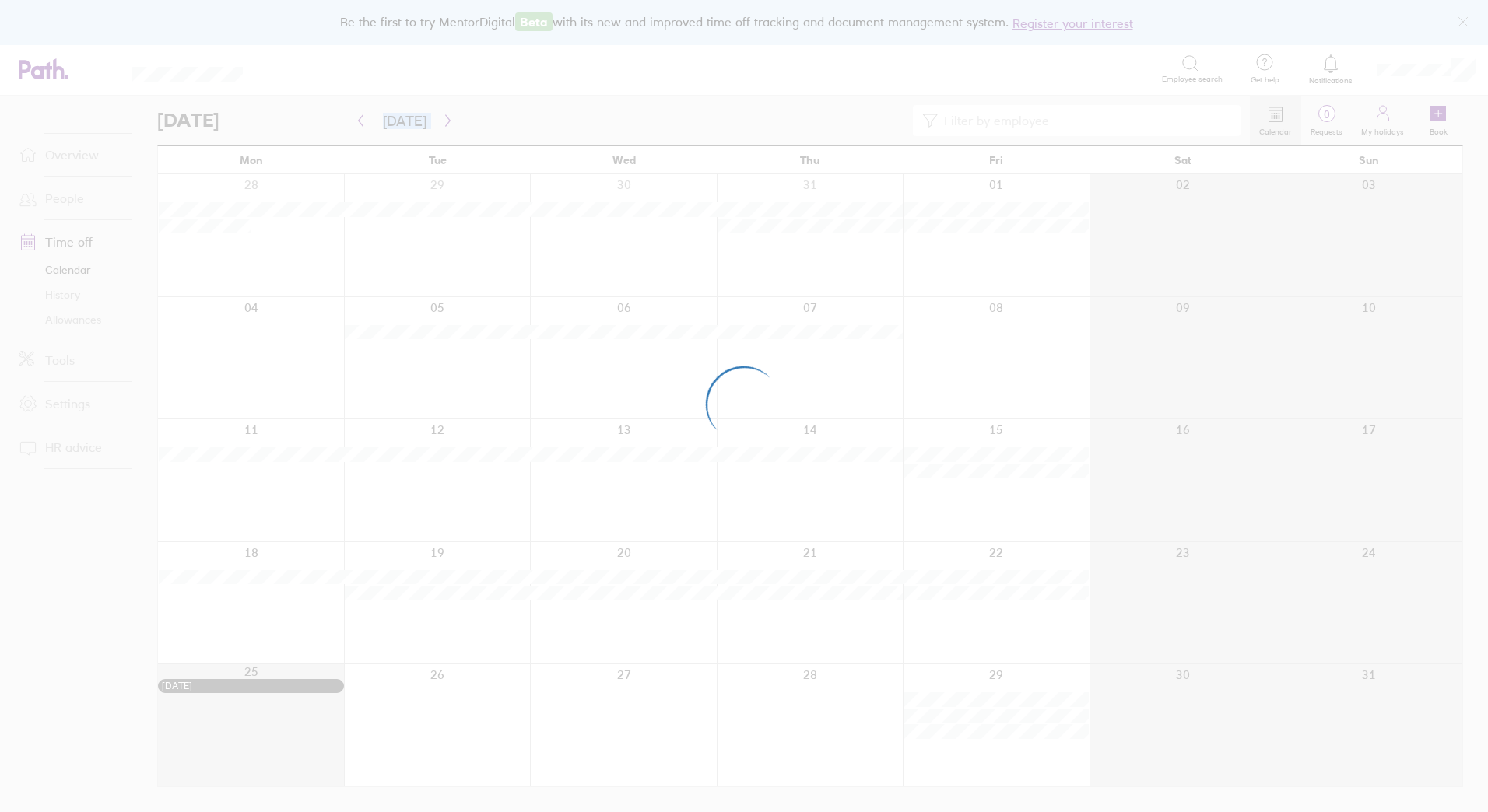
click at [362, 122] on div at bounding box center [744, 406] width 1488 height 812
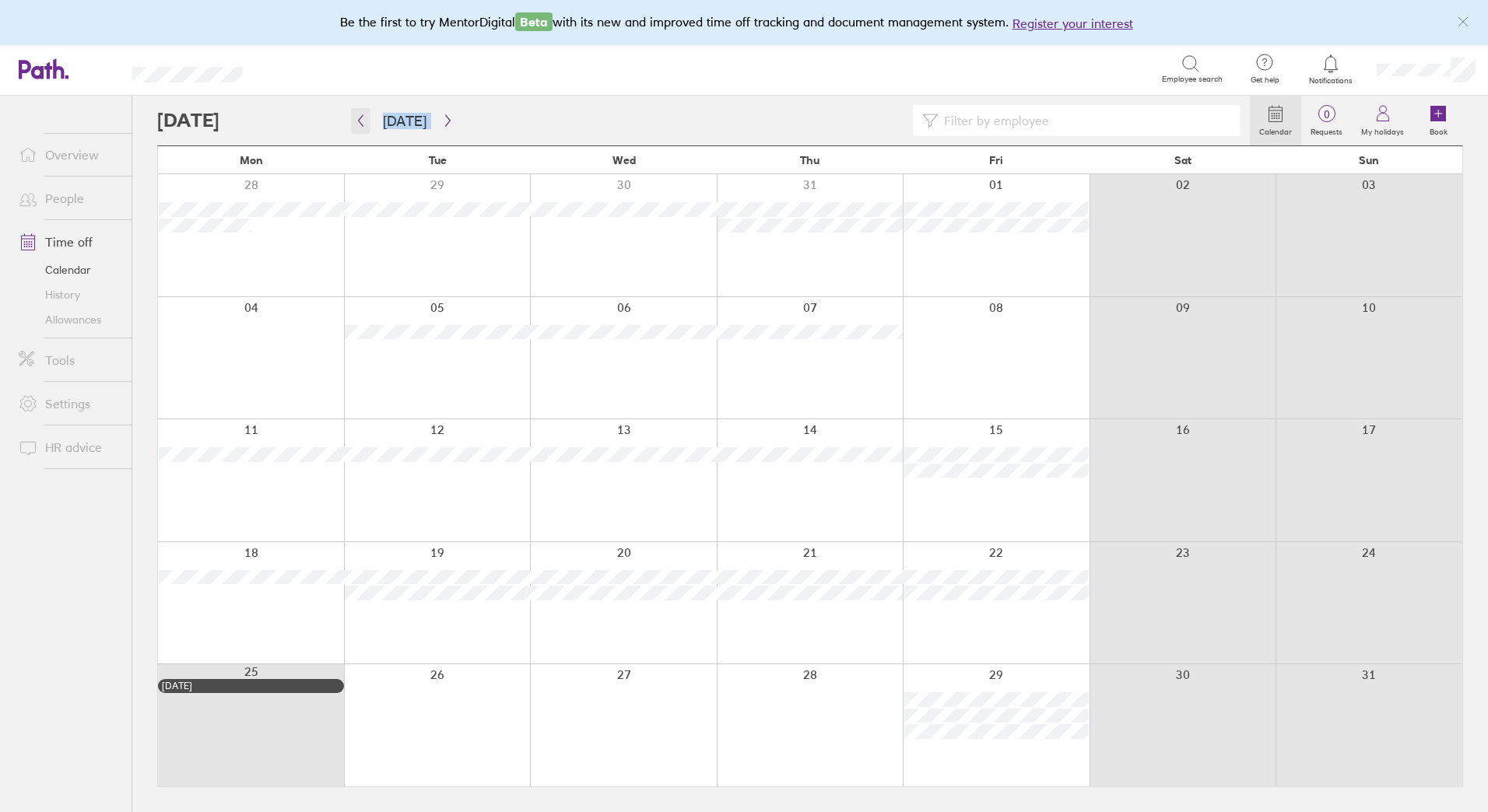
click at [362, 122] on icon "button" at bounding box center [361, 121] width 12 height 13
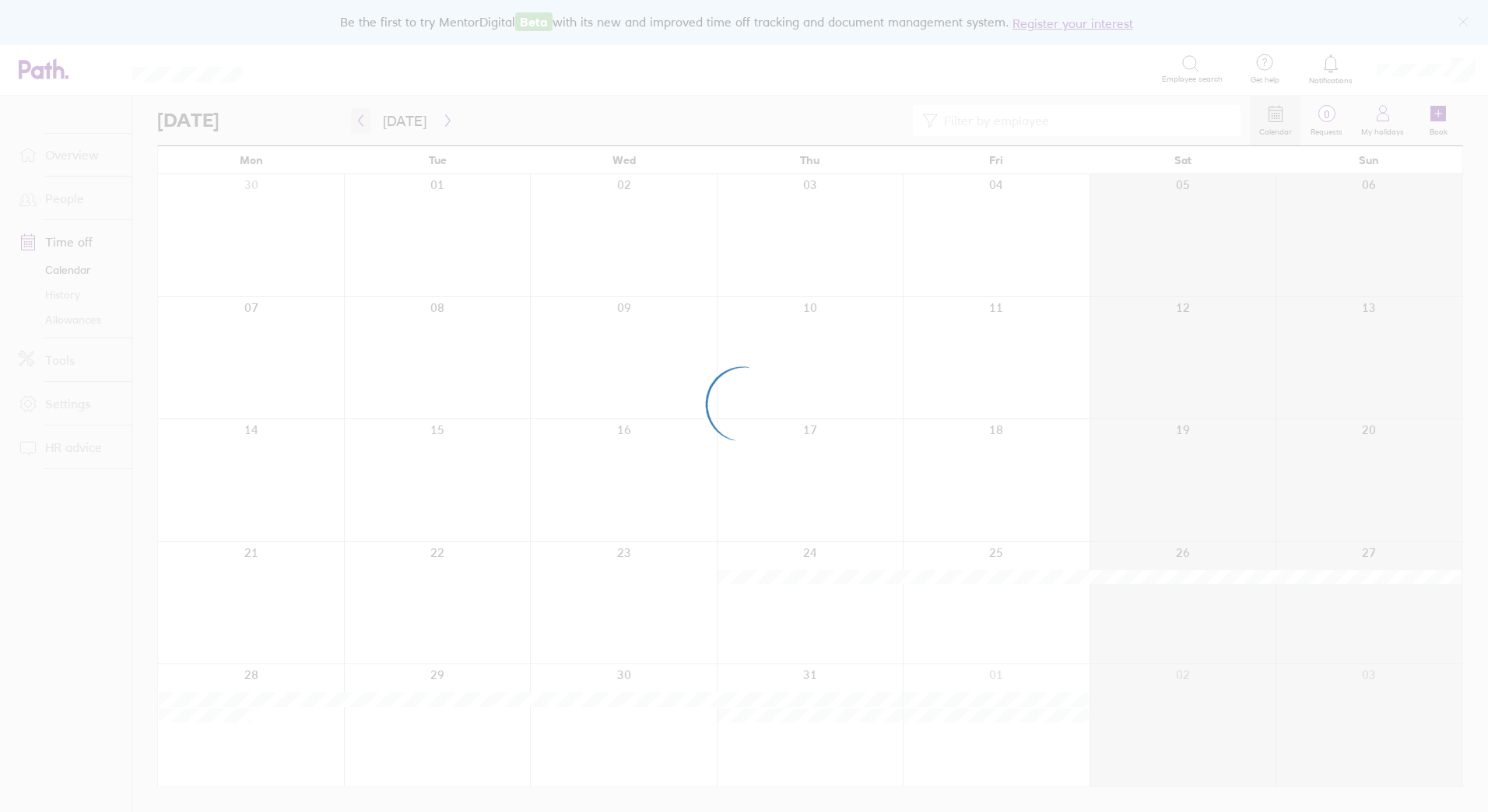
click at [362, 122] on div at bounding box center [744, 406] width 1488 height 812
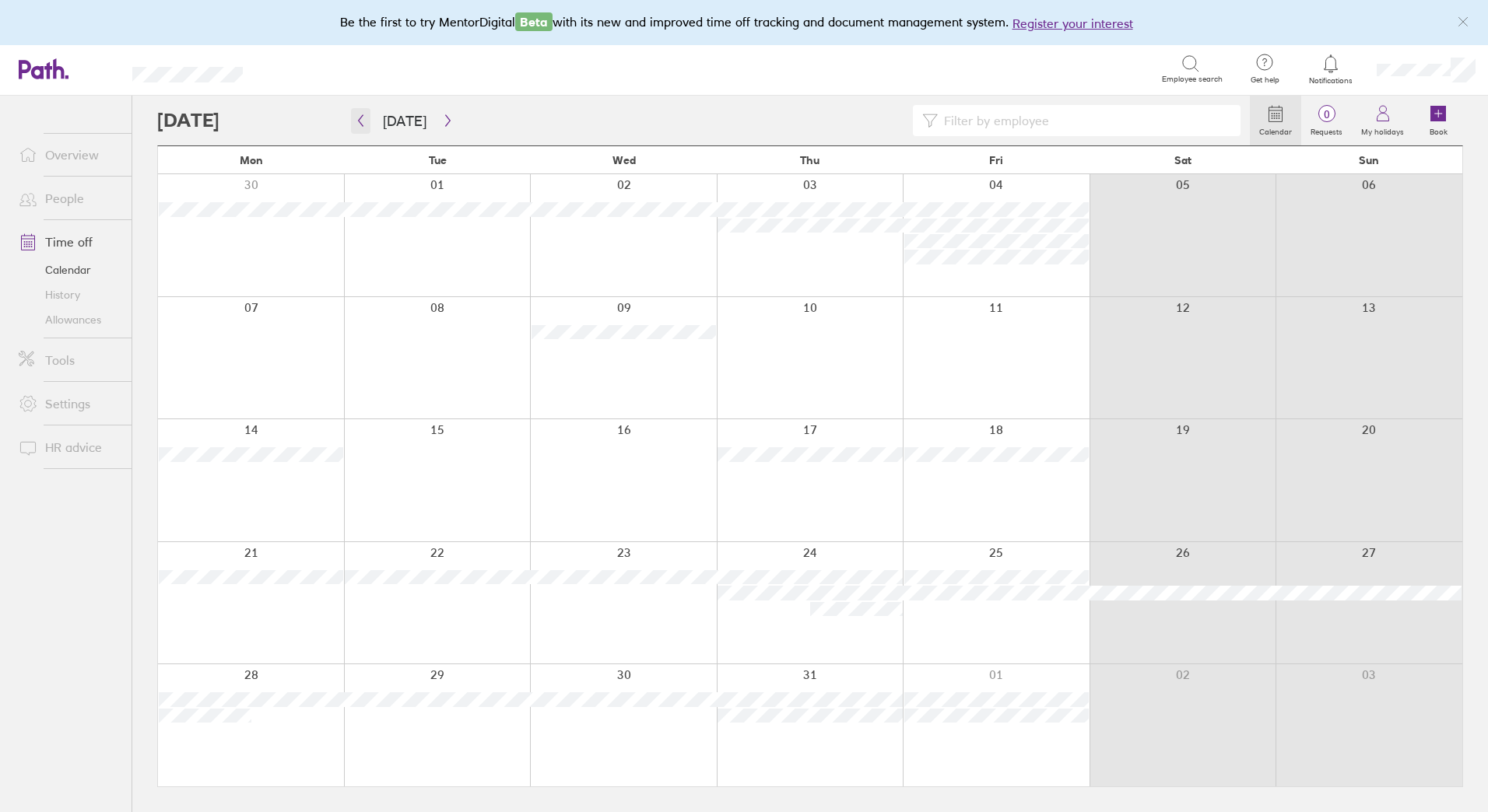
click at [362, 122] on icon "button" at bounding box center [361, 121] width 12 height 13
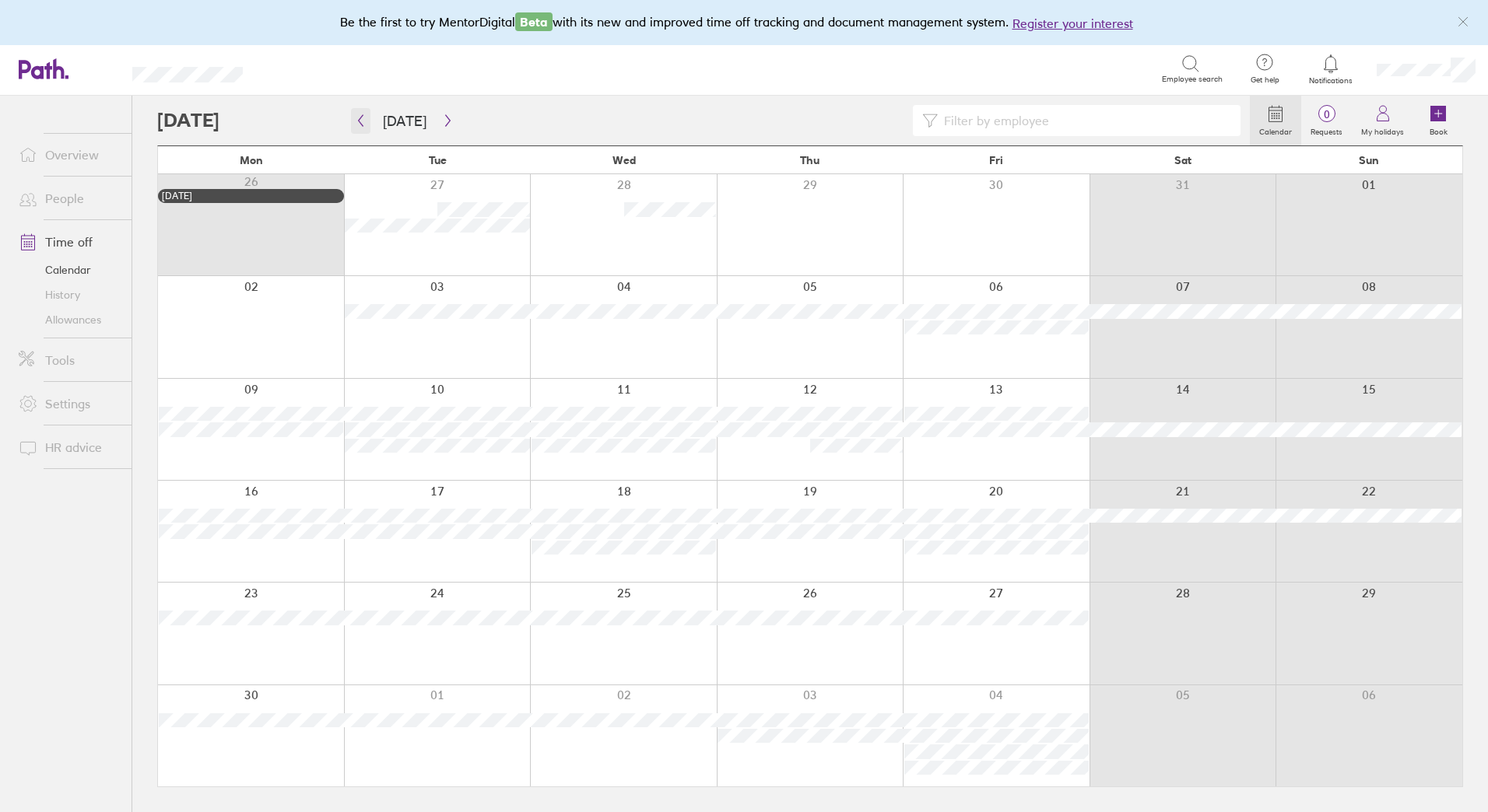
click at [360, 125] on icon "button" at bounding box center [361, 121] width 12 height 13
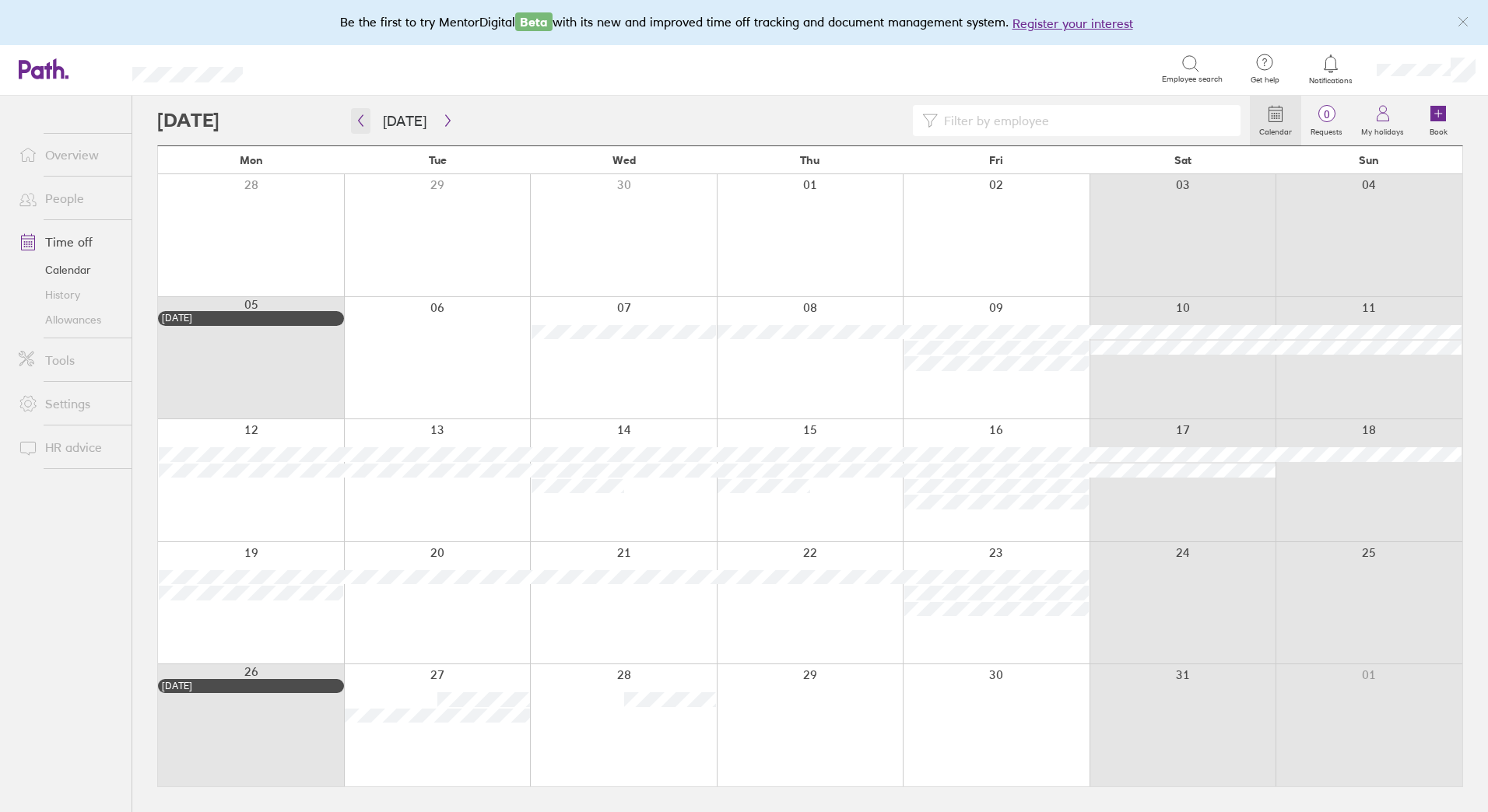
click at [364, 125] on icon "button" at bounding box center [361, 121] width 12 height 13
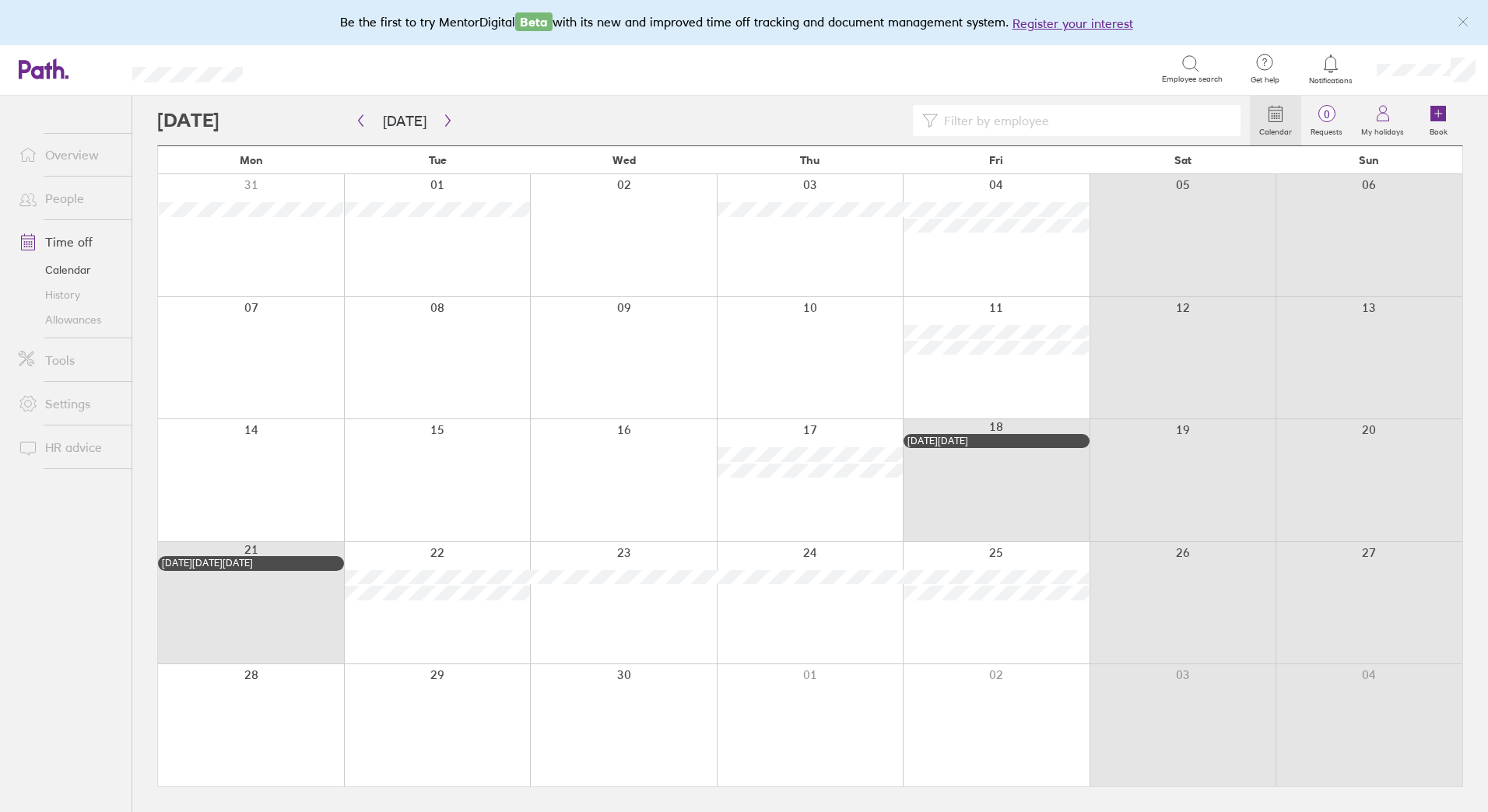
click at [80, 274] on link "Calendar" at bounding box center [69, 270] width 125 height 25
click at [67, 270] on link "Calendar" at bounding box center [69, 270] width 125 height 25
click at [74, 321] on link "Allowances" at bounding box center [69, 319] width 125 height 25
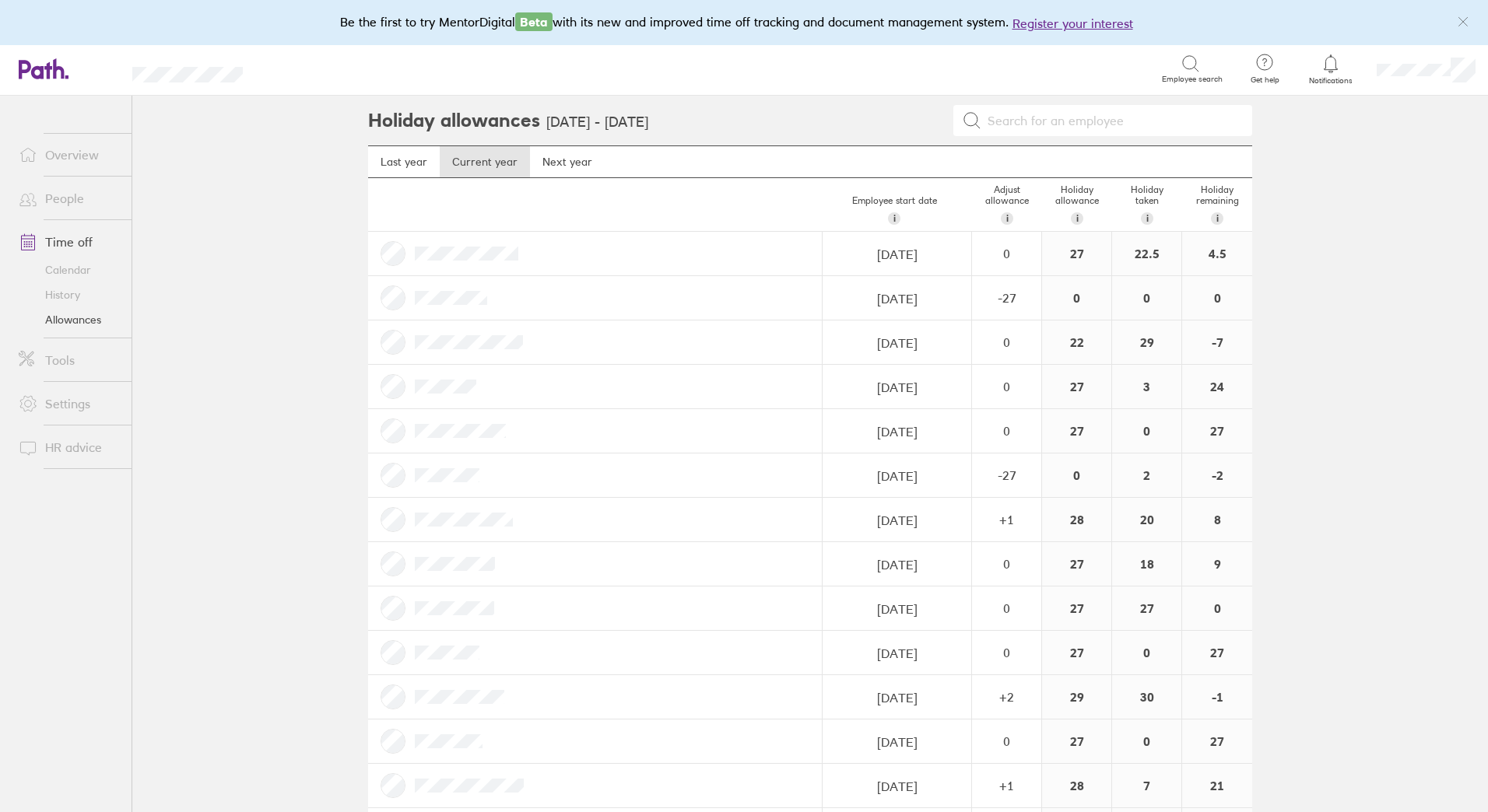
click at [81, 237] on link "Time off" at bounding box center [69, 241] width 125 height 31
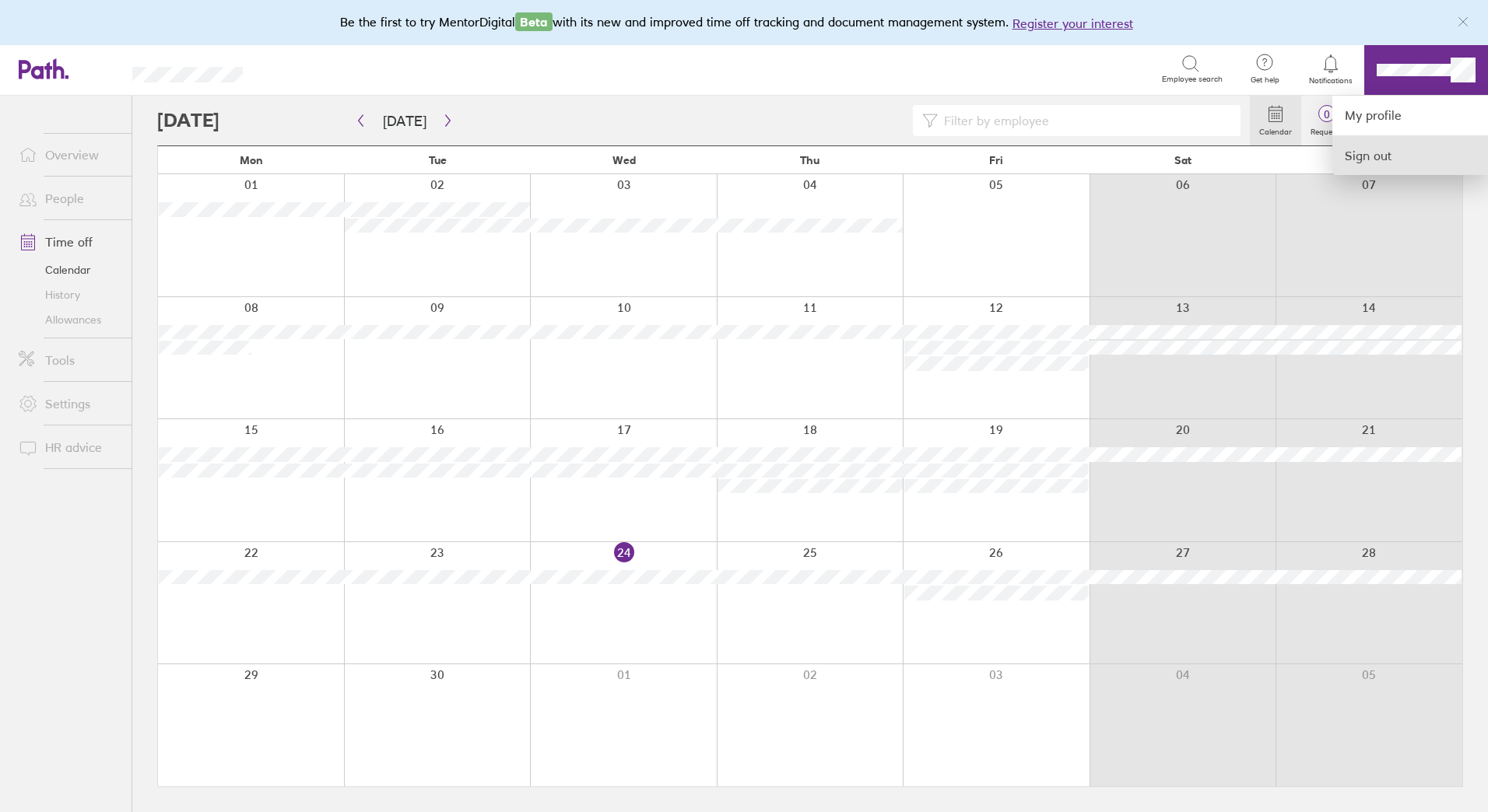
click at [1370, 155] on link "Sign out" at bounding box center [1410, 155] width 156 height 39
